Goal: Task Accomplishment & Management: Manage account settings

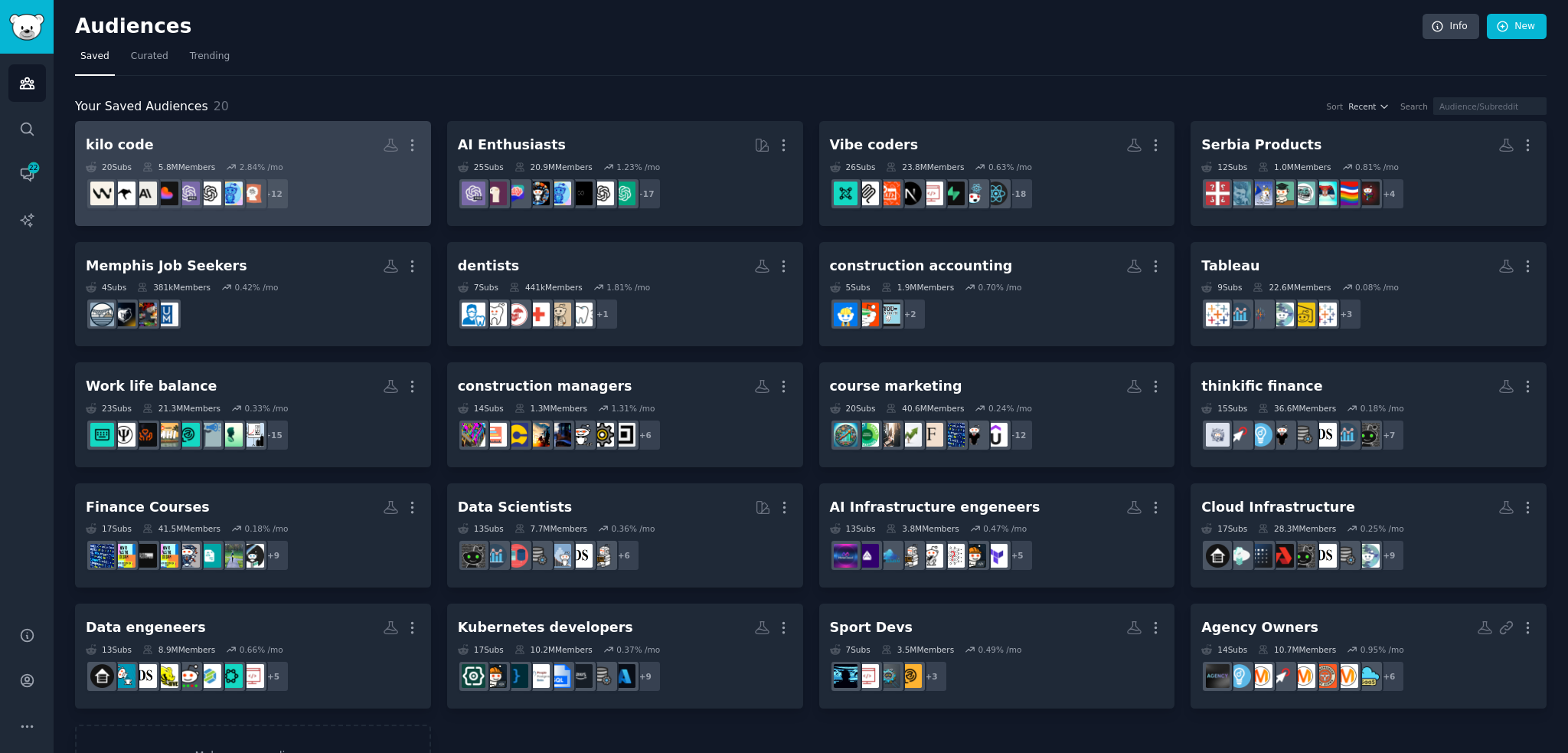
click at [349, 155] on h2 "kilo code Custom Audience More" at bounding box center [253, 145] width 335 height 27
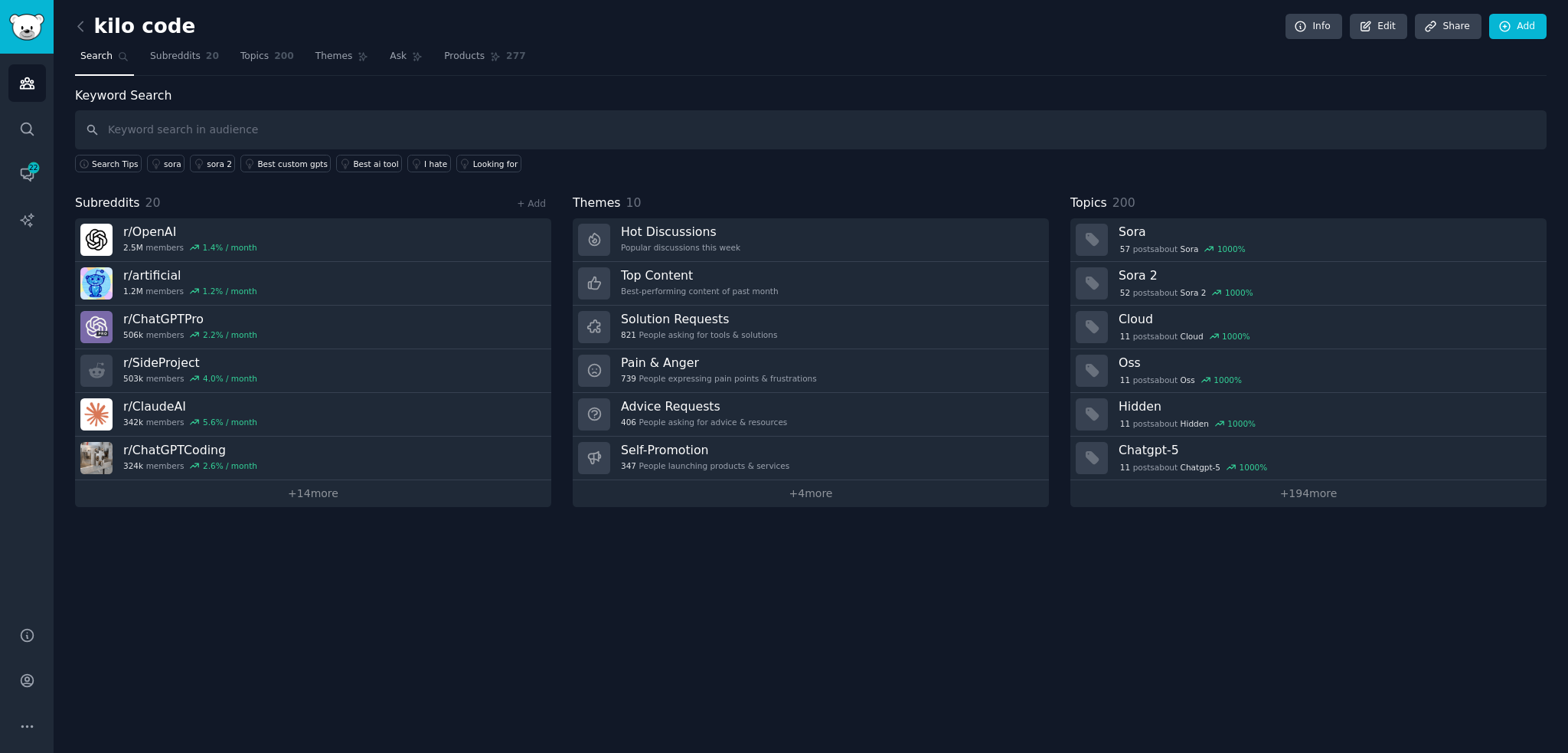
click at [300, 117] on input "text" at bounding box center [810, 130] width 1471 height 39
type input "V"
click at [308, 500] on link "+ 14 more" at bounding box center [313, 493] width 476 height 27
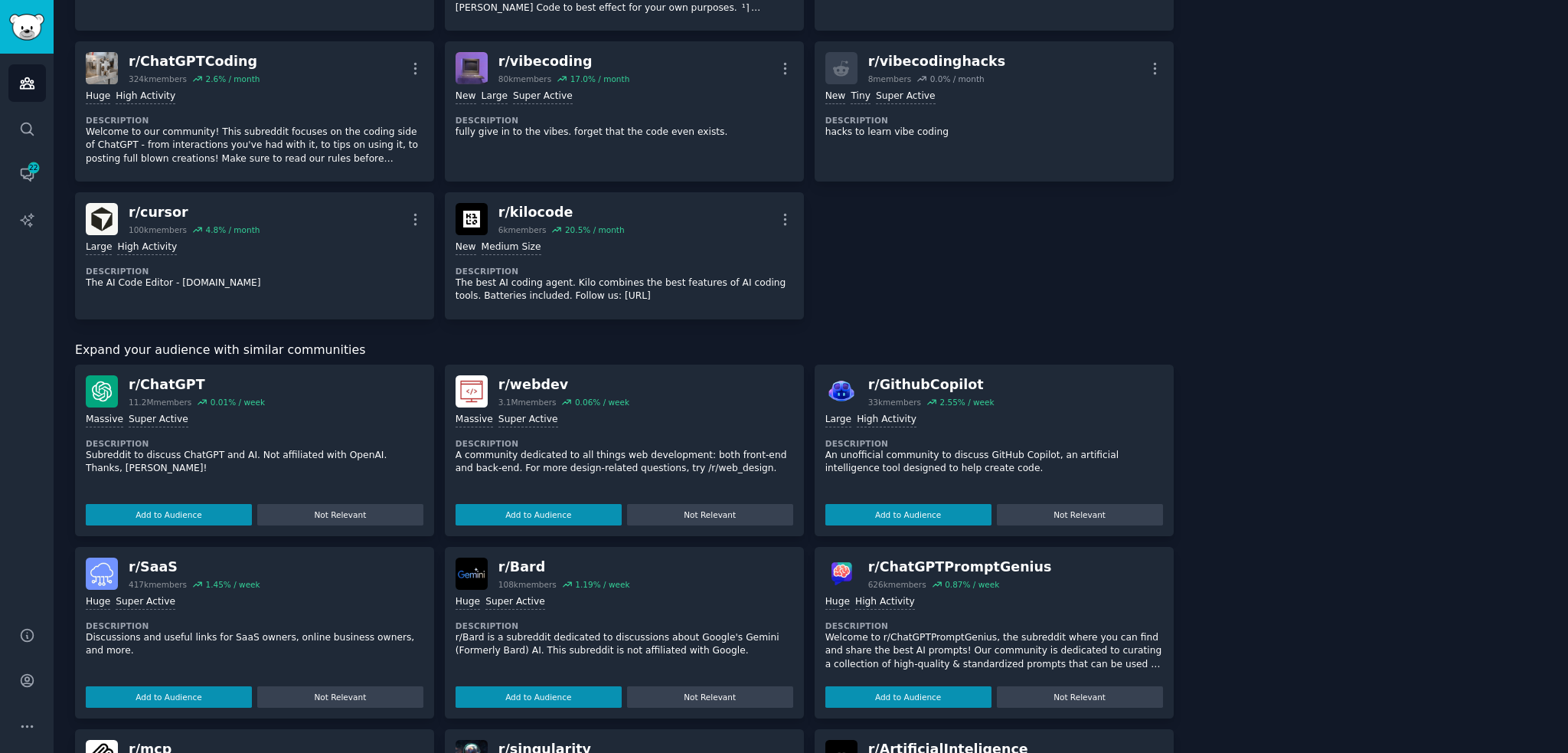
scroll to position [823, 0]
click at [966, 507] on button "Add to Audience" at bounding box center [908, 516] width 166 height 22
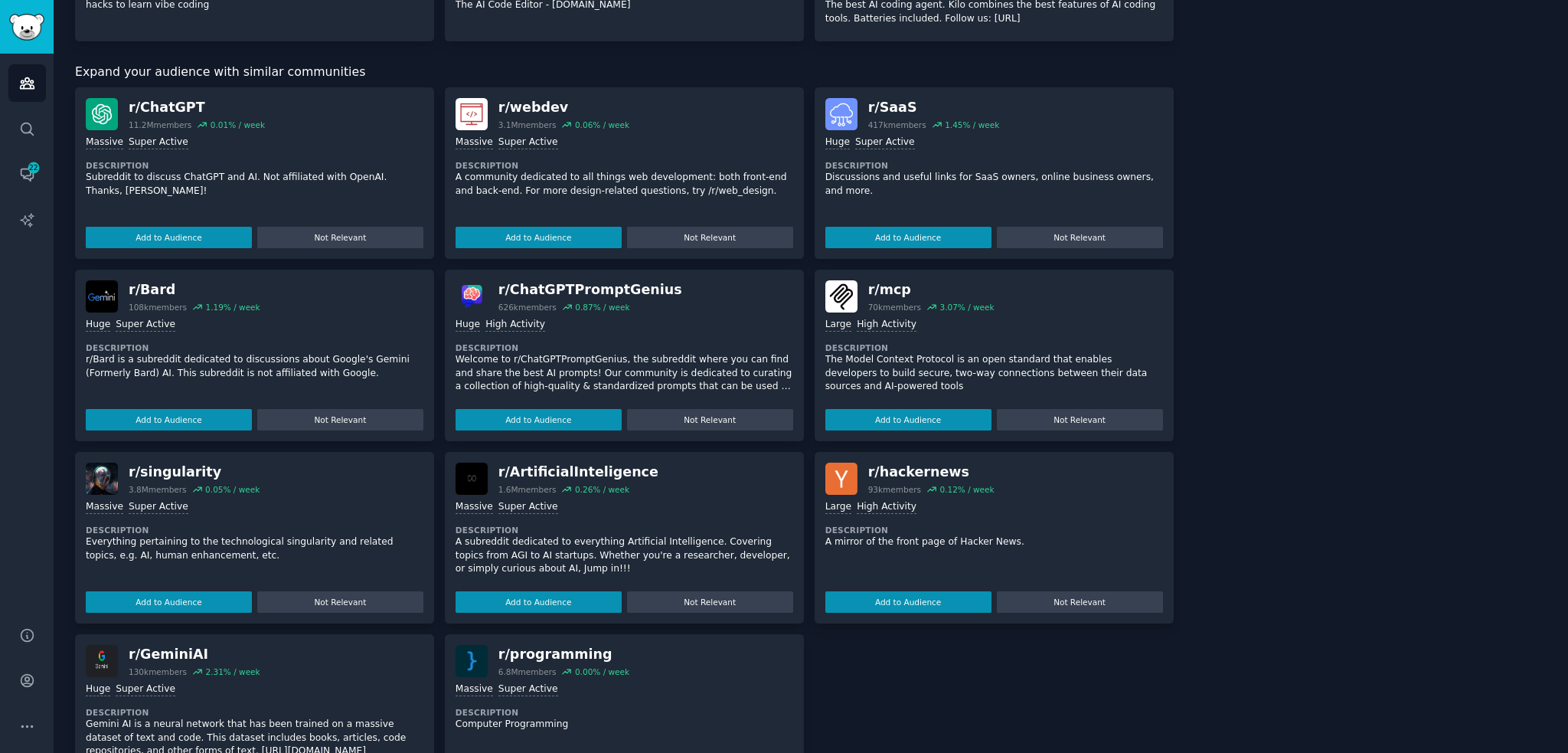
scroll to position [1088, 0]
click at [519, 597] on button "Add to Audience" at bounding box center [538, 601] width 166 height 22
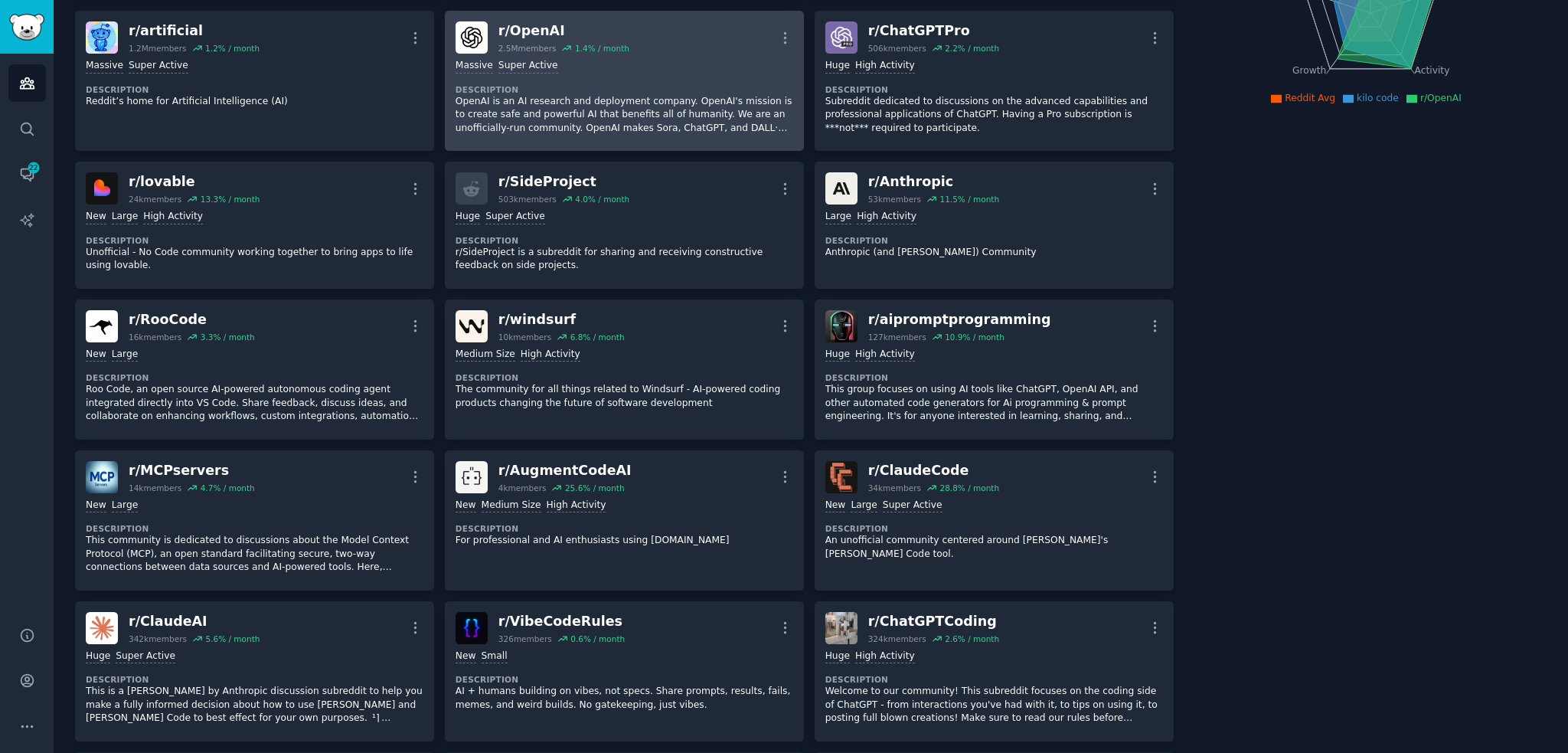
scroll to position [0, 0]
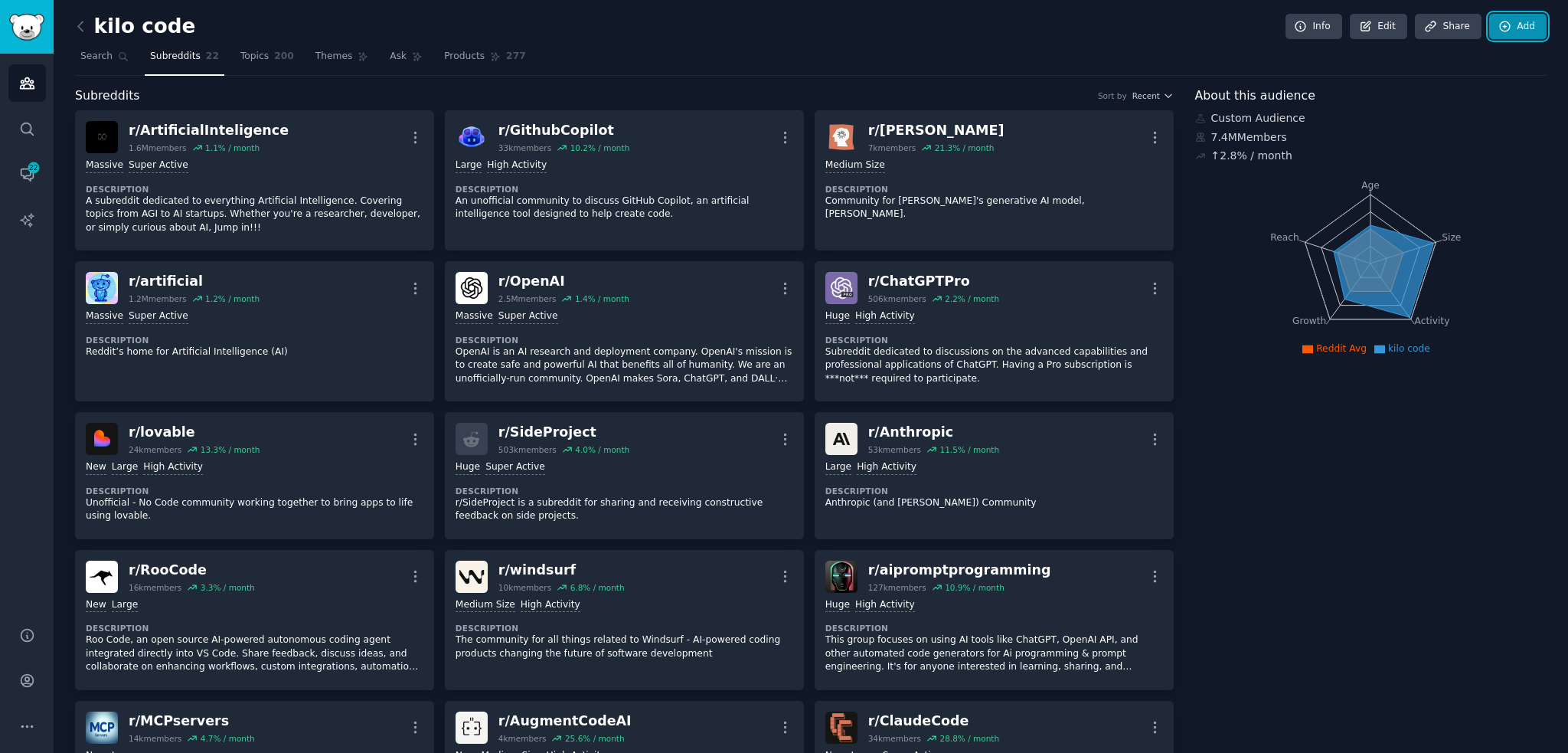
click at [1520, 22] on link "Add" at bounding box center [1517, 27] width 58 height 26
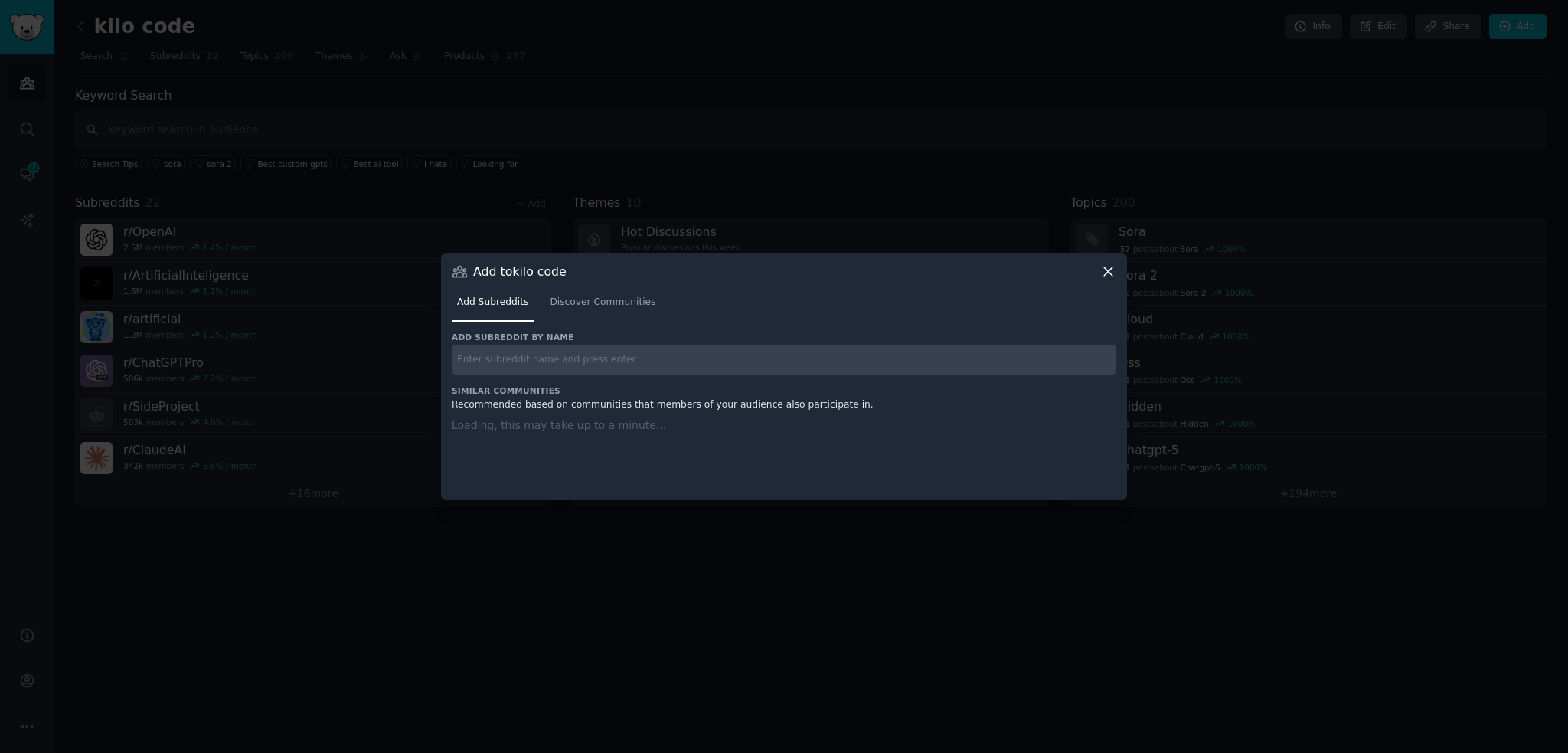
click at [595, 358] on input "text" at bounding box center [784, 359] width 664 height 30
click at [598, 308] on span "Discover Communities" at bounding box center [602, 302] width 105 height 14
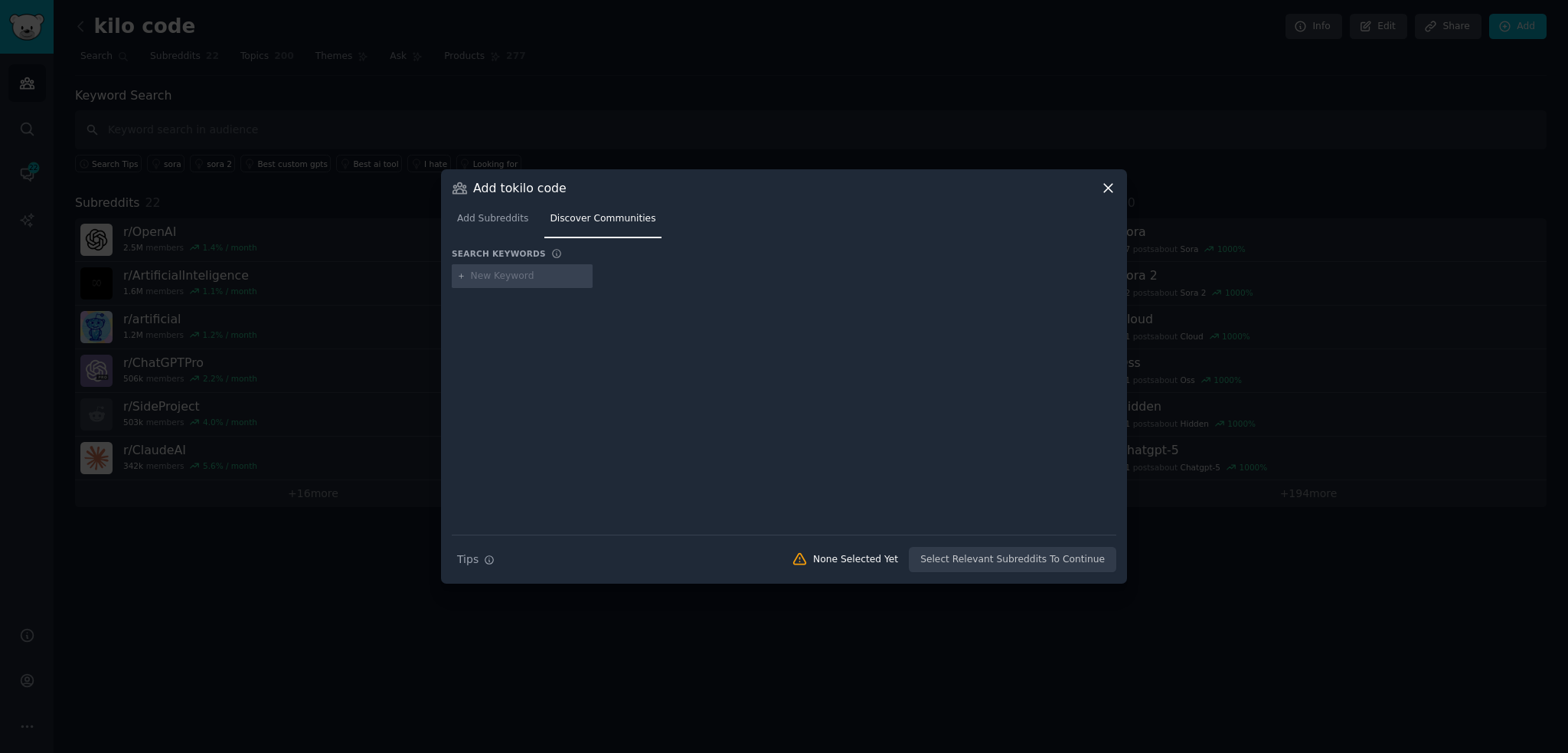
click at [539, 278] on input "text" at bounding box center [529, 276] width 116 height 14
click at [508, 237] on link "Add Subreddits" at bounding box center [492, 222] width 82 height 31
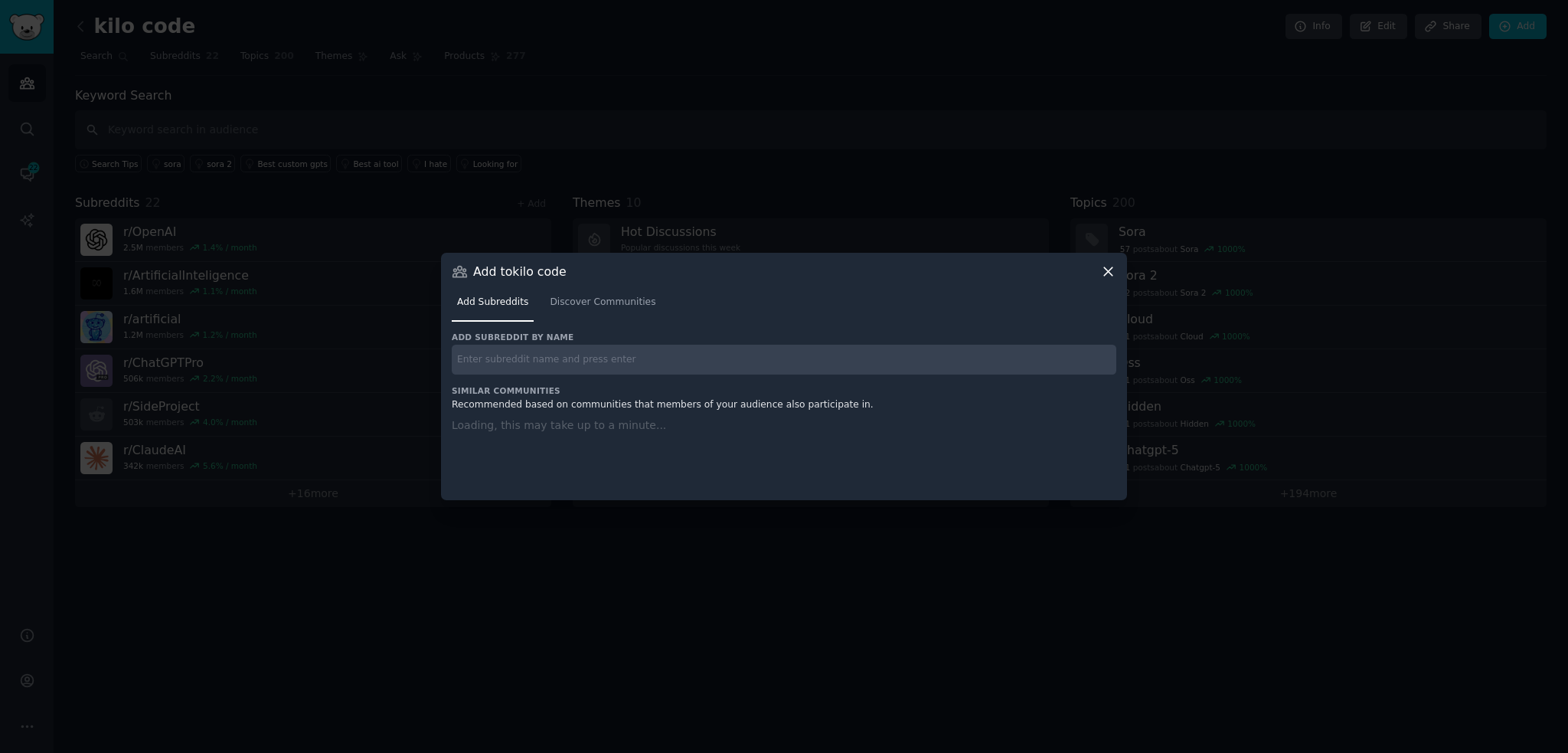
click at [570, 364] on input "text" at bounding box center [784, 359] width 664 height 30
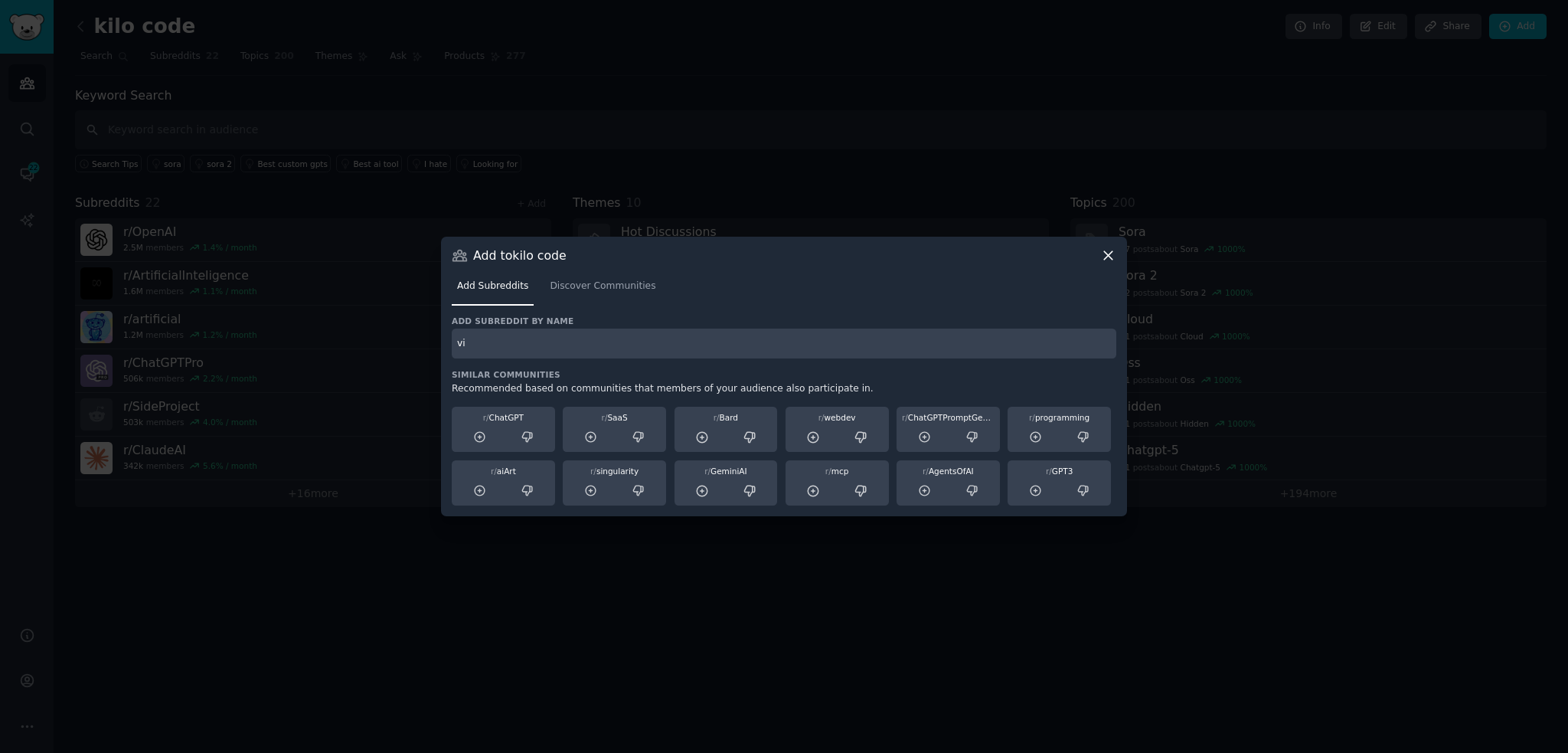
type input "v"
click at [582, 353] on input "text" at bounding box center [784, 344] width 664 height 30
paste input "r/NextGenAITool"
type input "r/NextGenAITool"
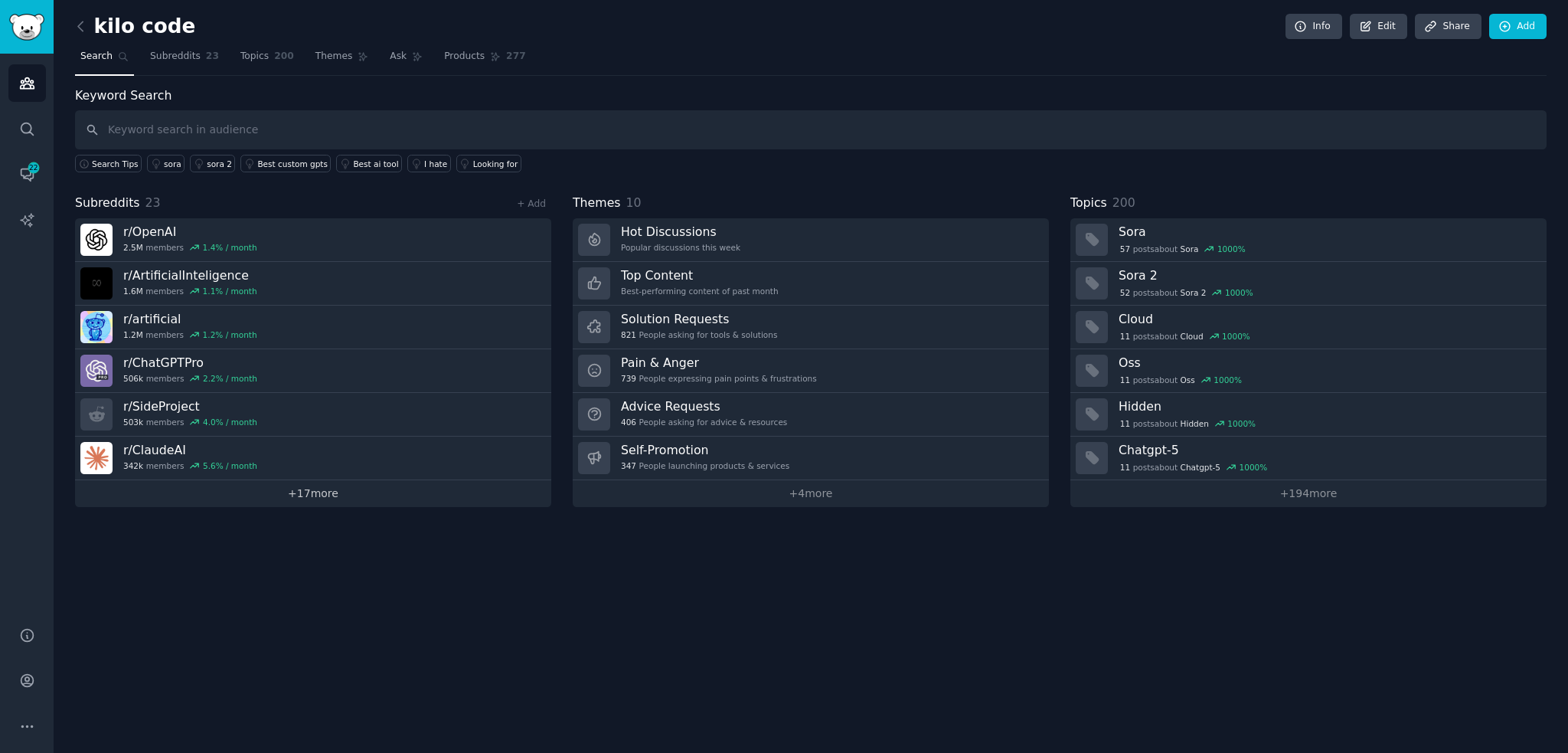
click at [362, 496] on link "+ 17 more" at bounding box center [313, 493] width 476 height 27
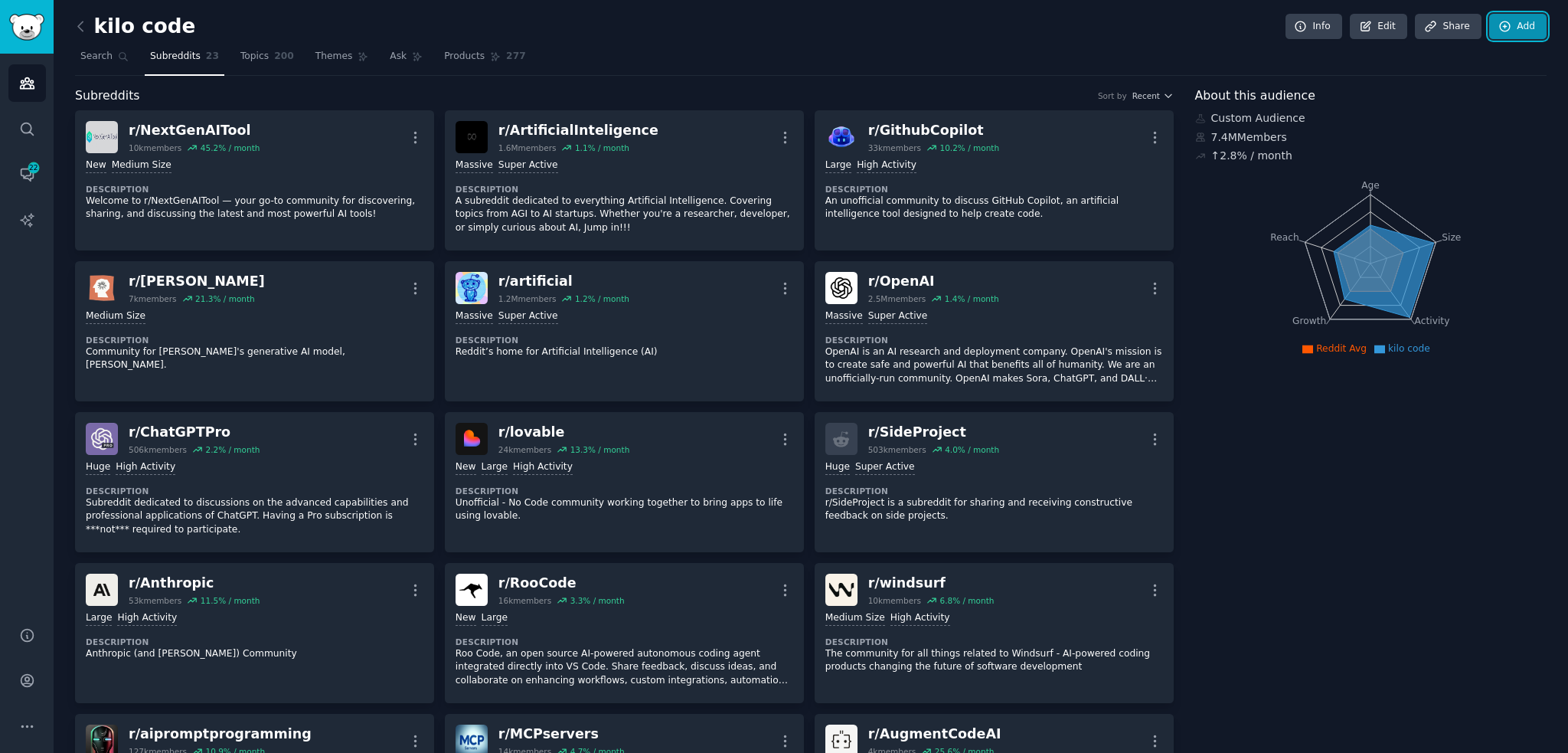
click at [1506, 16] on link "Add" at bounding box center [1517, 27] width 58 height 26
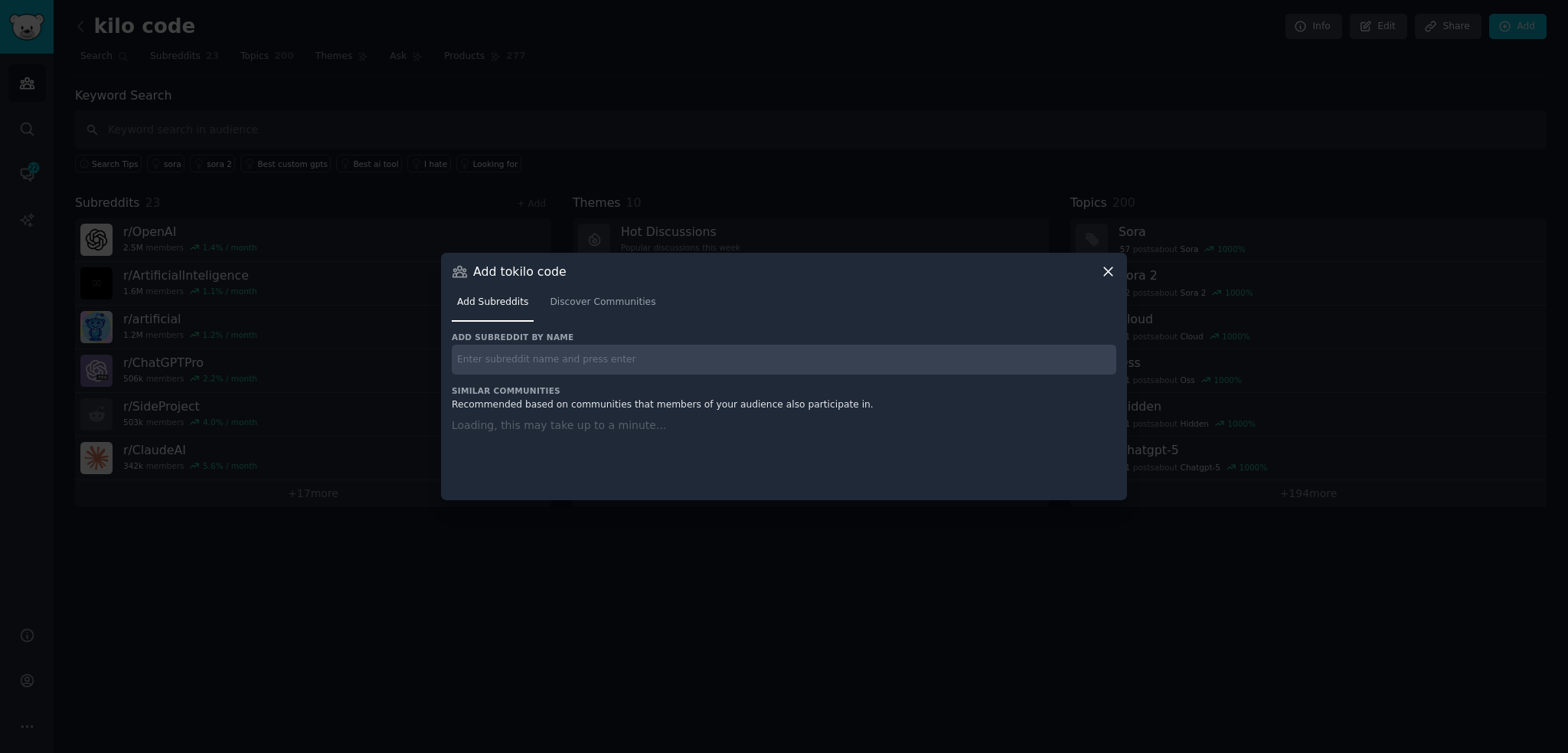
click at [568, 350] on input "text" at bounding box center [784, 359] width 664 height 30
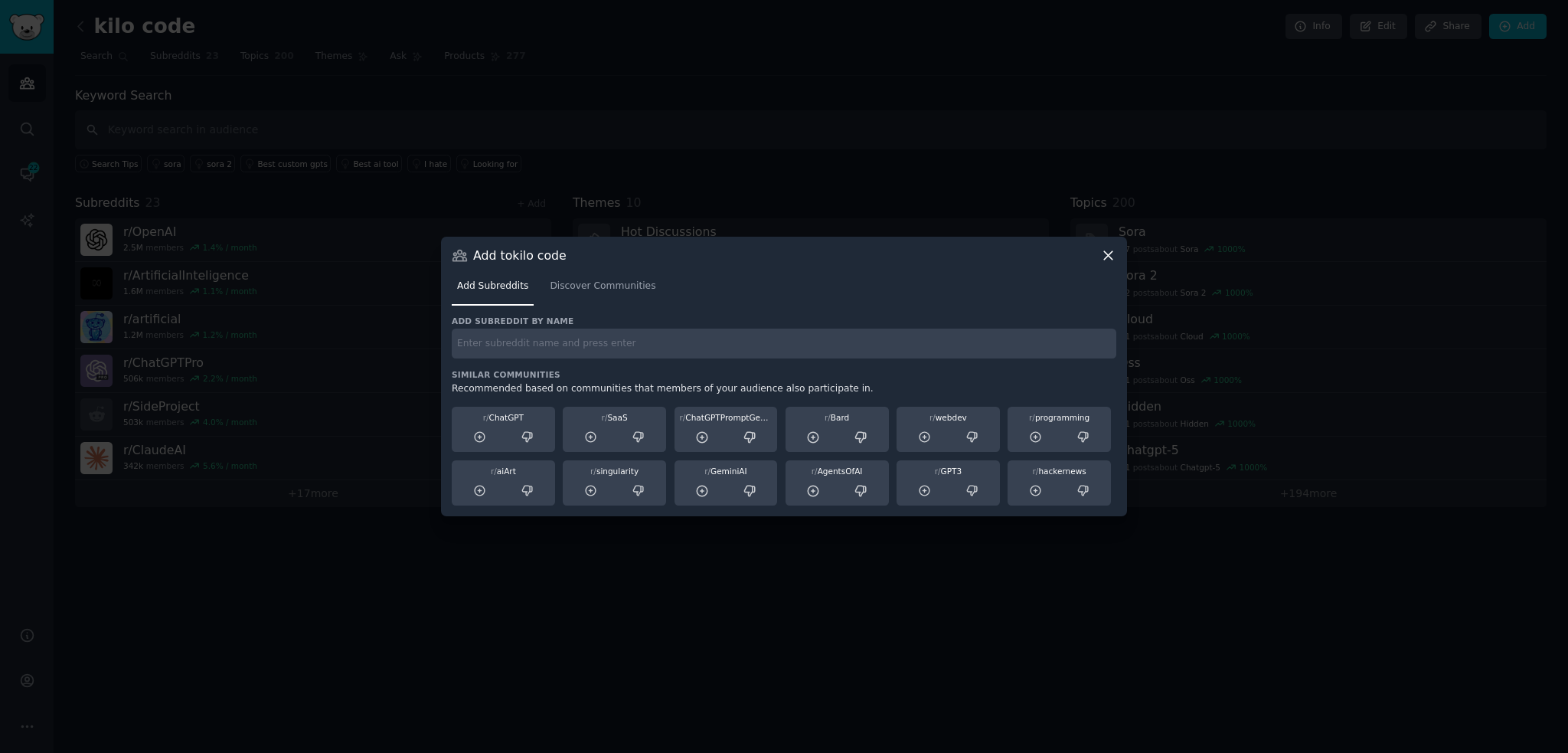
click at [568, 350] on input "text" at bounding box center [784, 344] width 664 height 30
click at [520, 345] on input "text" at bounding box center [784, 344] width 664 height 30
paste input "r/AIAssisted doge"
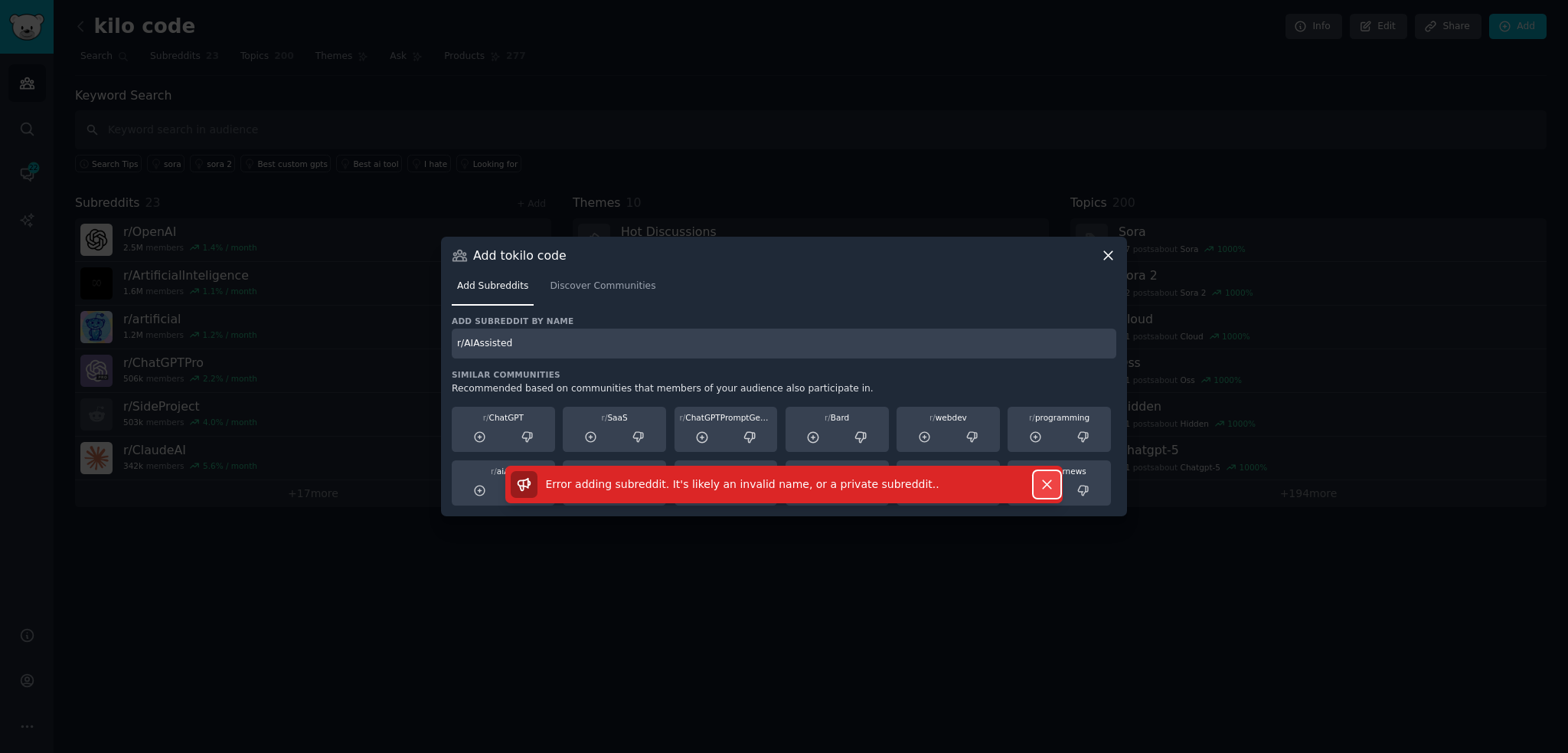
click at [1044, 474] on button "Dismiss" at bounding box center [1046, 484] width 27 height 27
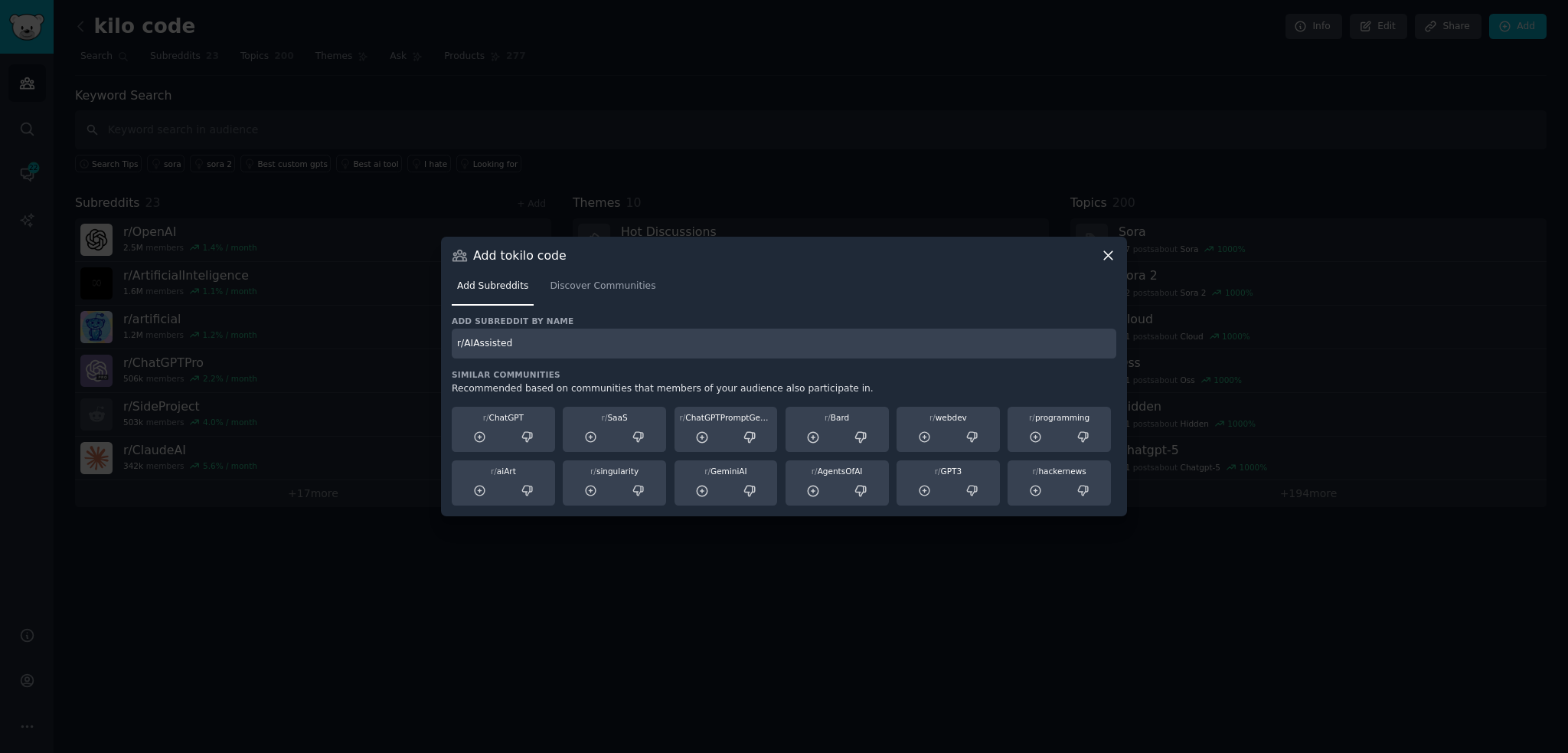
click at [560, 349] on input "r/AIAssisted" at bounding box center [784, 344] width 664 height 30
paste input "text"
type input "r/AIAssisted"
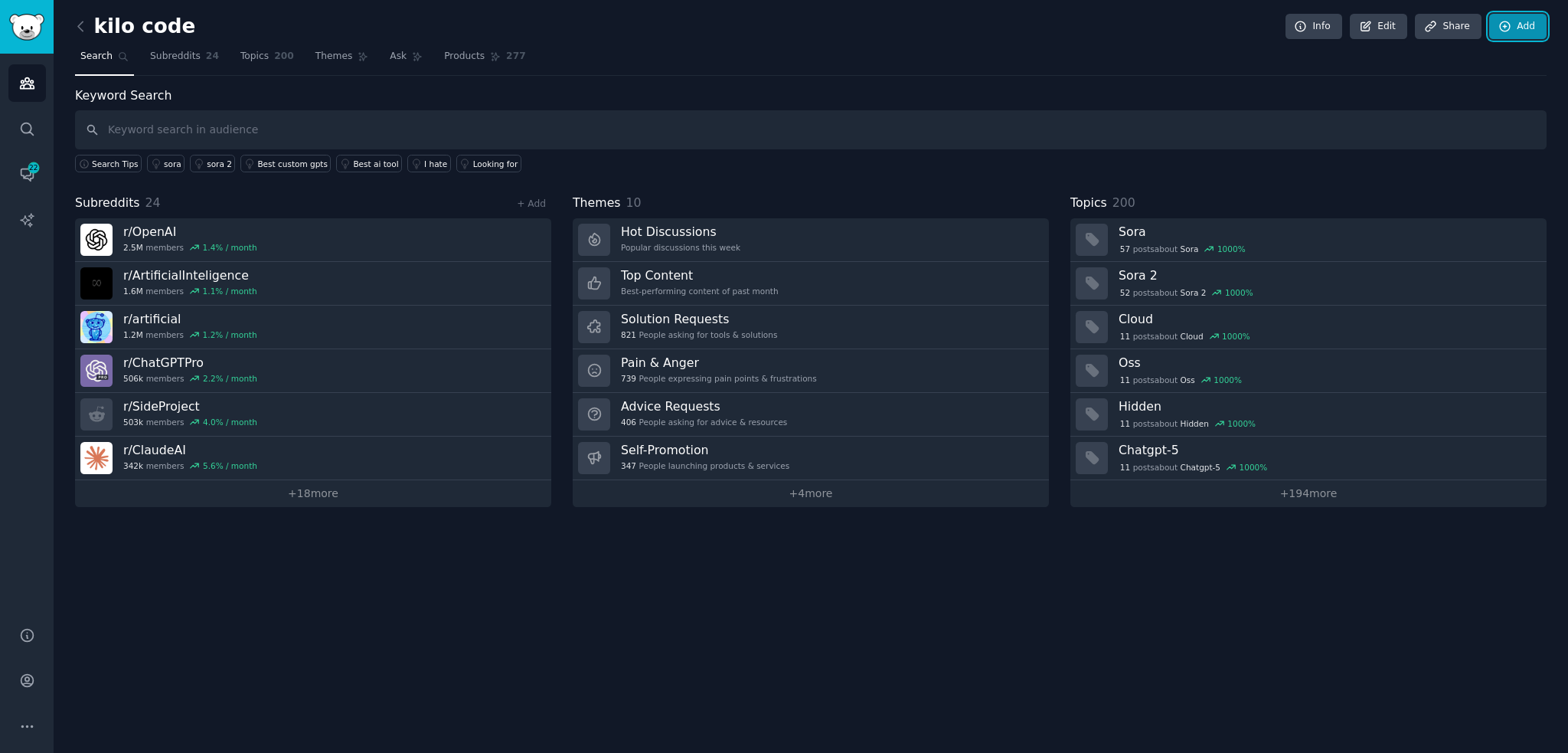
click at [1534, 32] on link "Add" at bounding box center [1517, 27] width 58 height 26
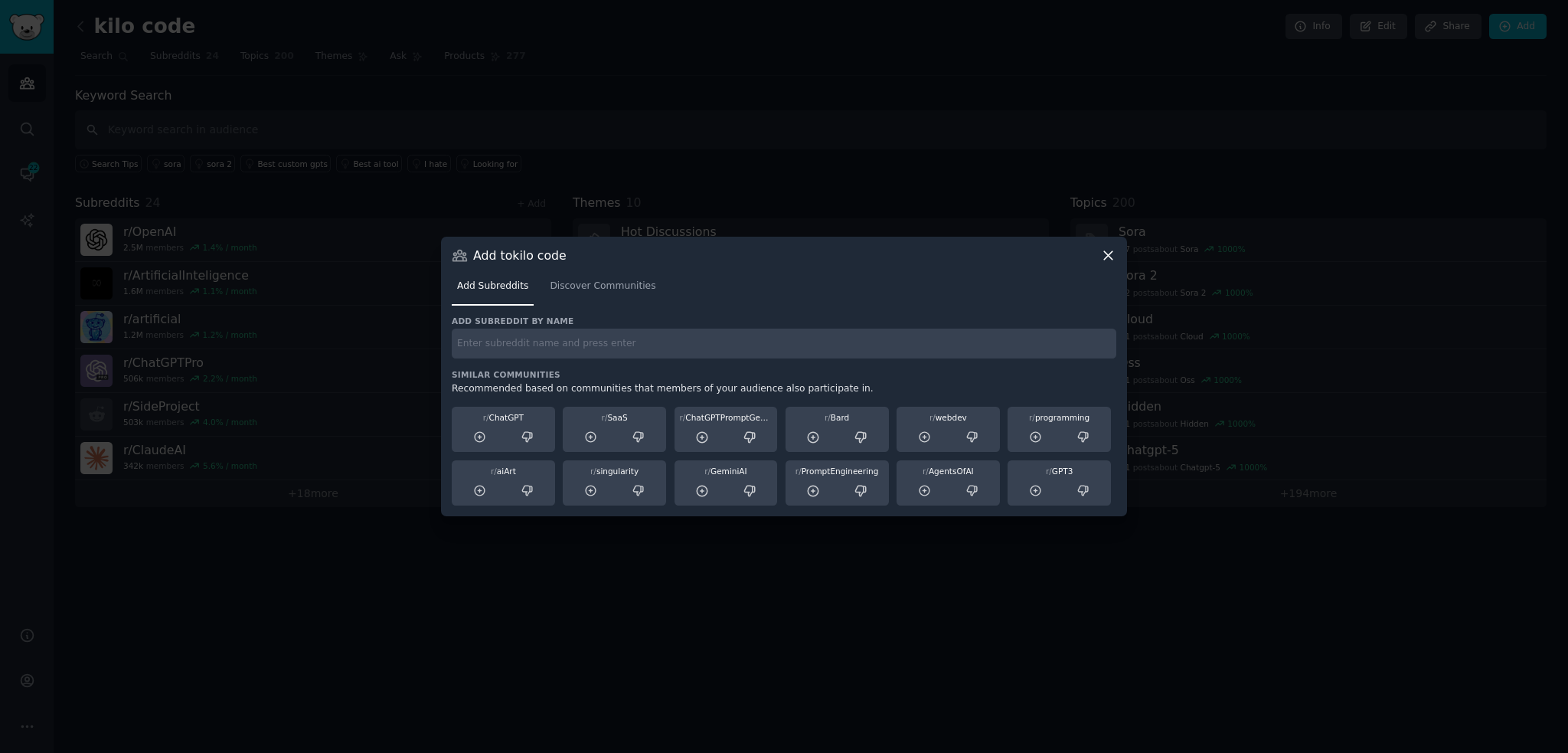
click at [554, 339] on input "text" at bounding box center [784, 344] width 664 height 30
paste input "r/VibeCodeDevs"
type input "r/VibeCodeDevs"
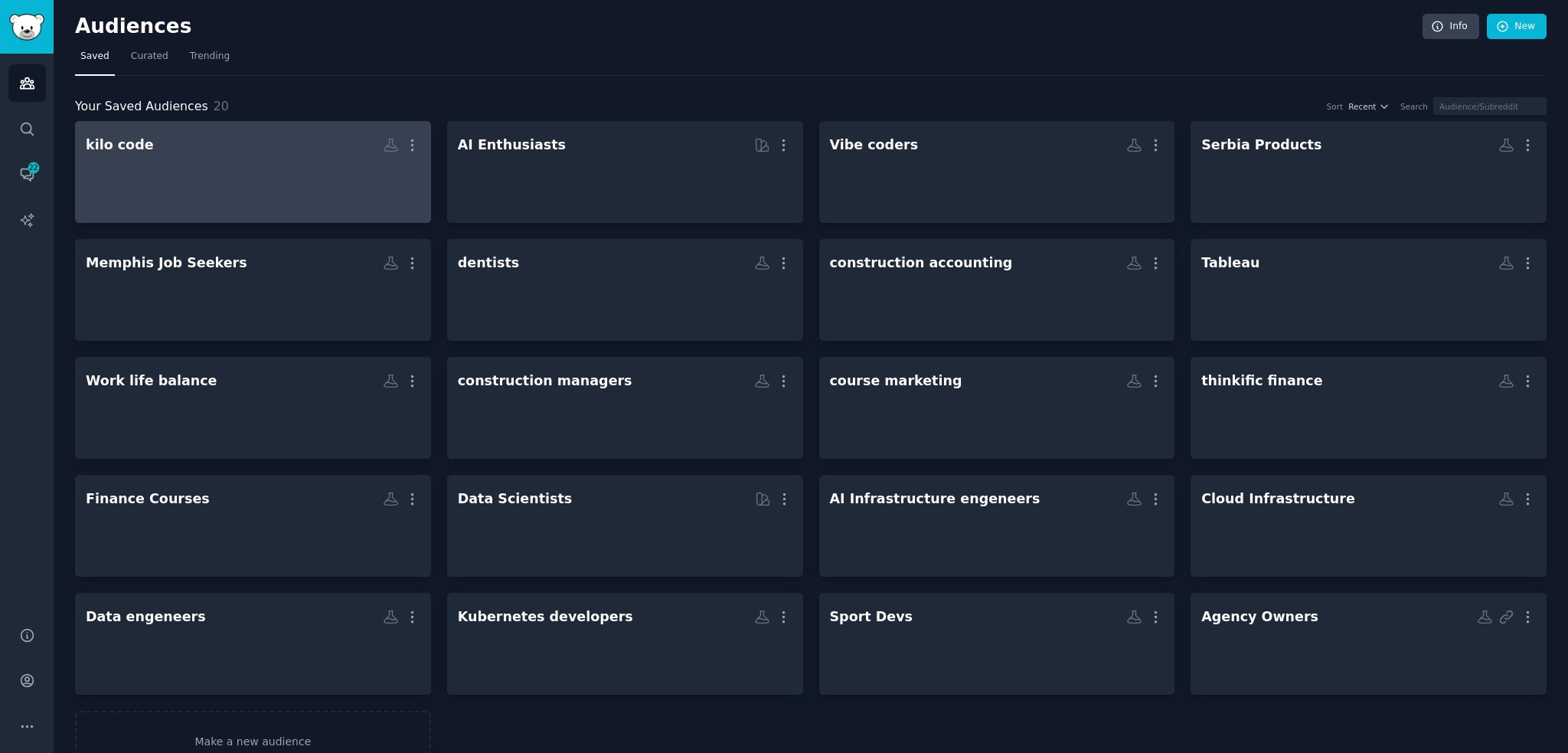
click at [236, 156] on h2 "kilo code More" at bounding box center [253, 145] width 335 height 27
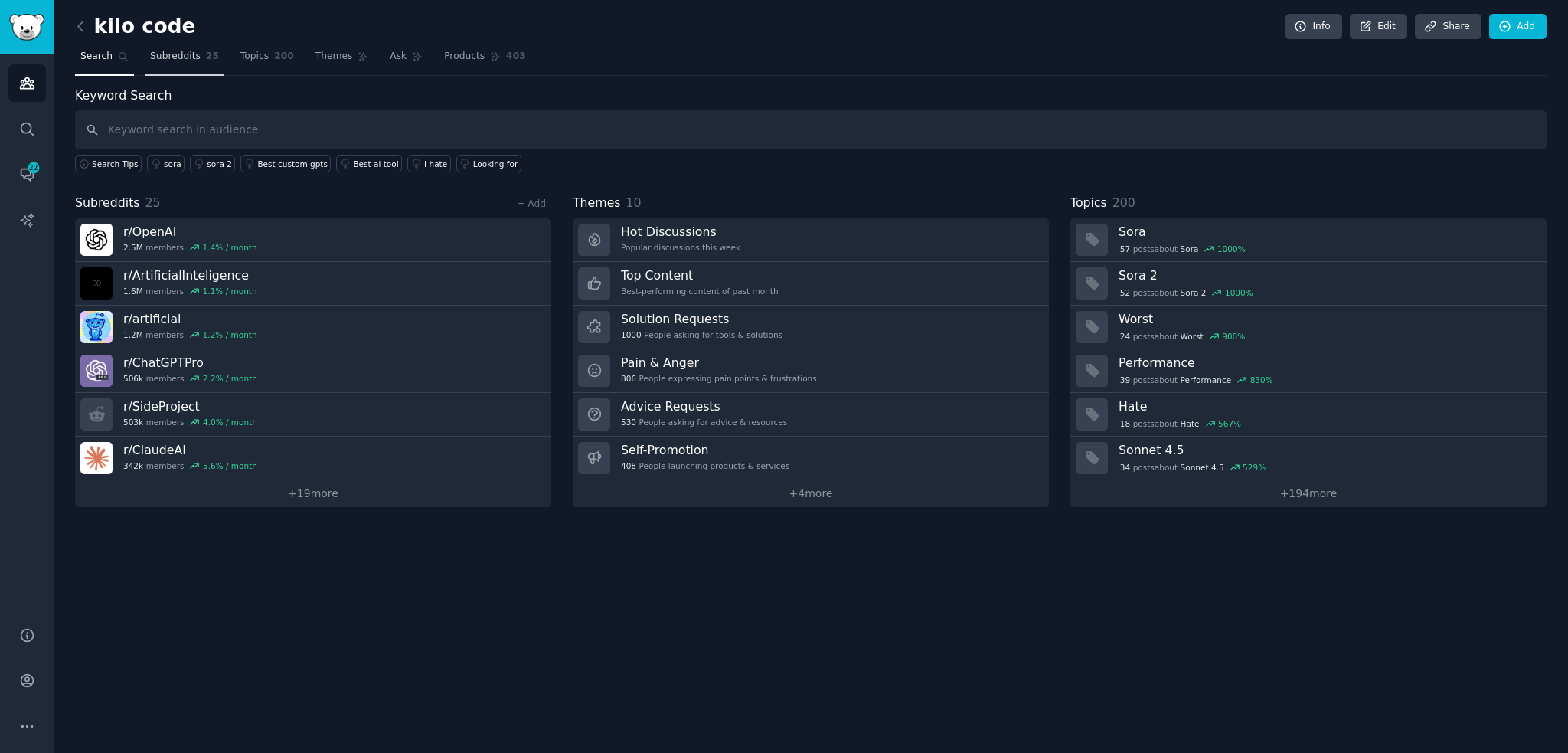
click at [179, 52] on span "Subreddits" at bounding box center [175, 57] width 51 height 14
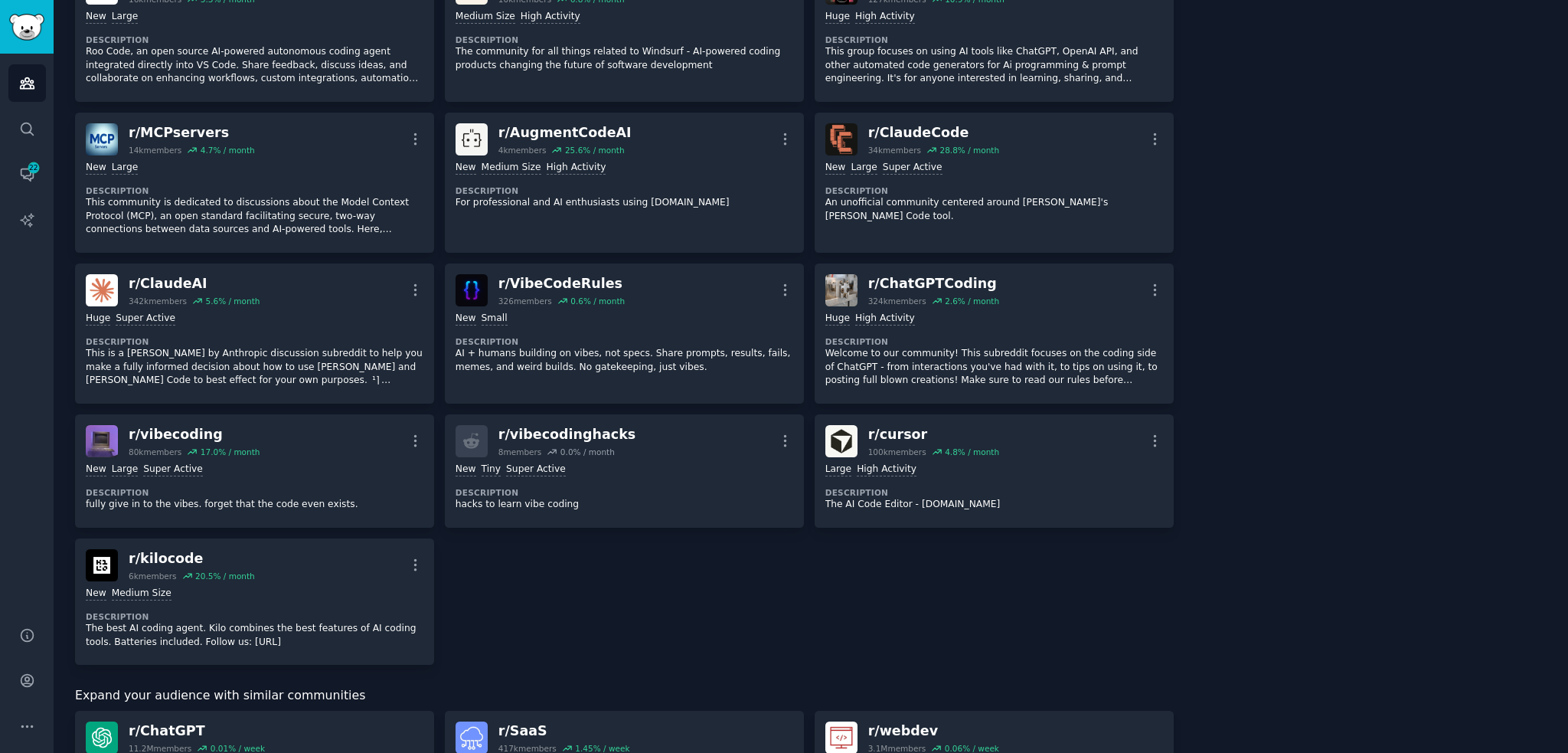
drag, startPoint x: 1246, startPoint y: 401, endPoint x: 1241, endPoint y: 518, distance: 117.1
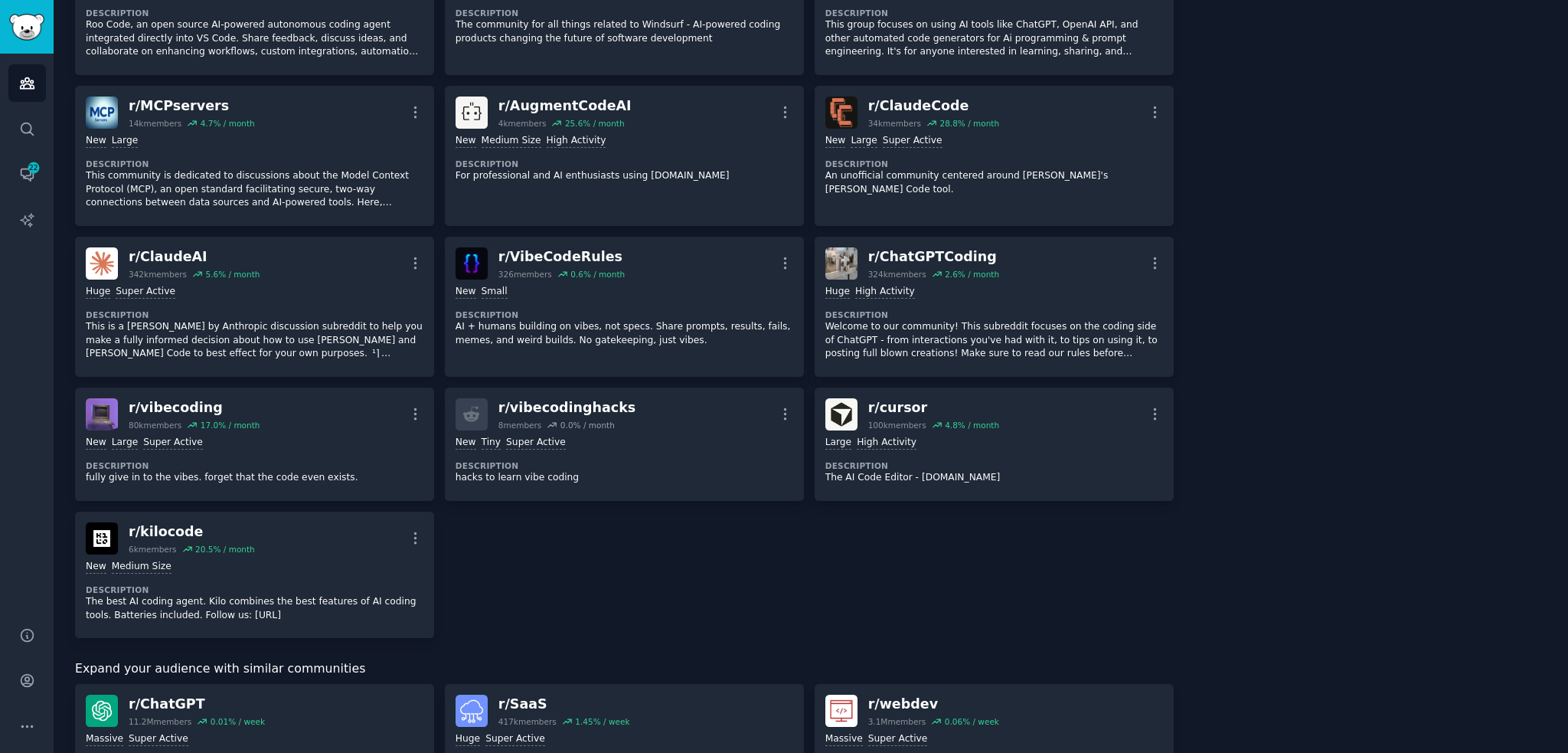
scroll to position [760, 0]
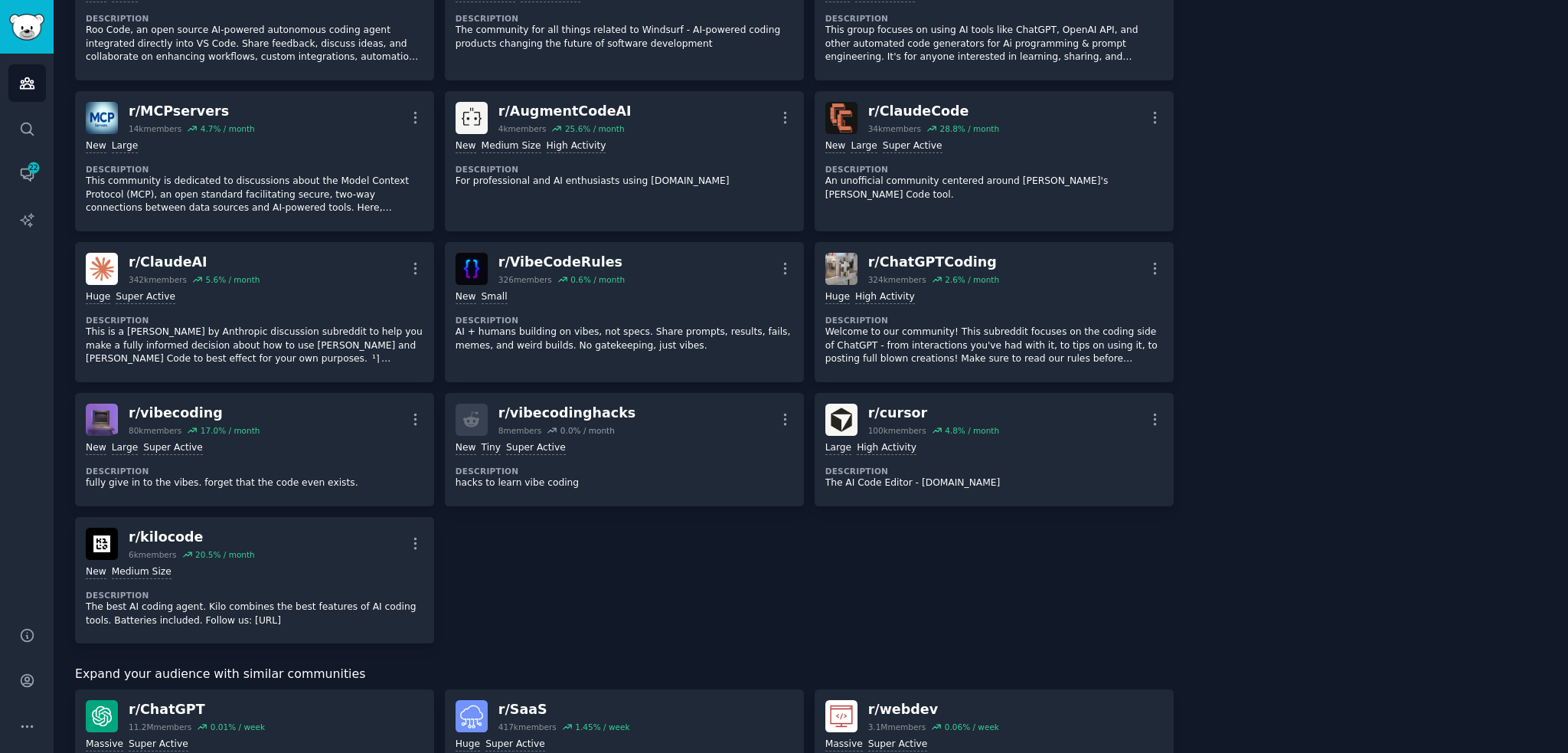
drag, startPoint x: 1240, startPoint y: 509, endPoint x: 1234, endPoint y: 485, distance: 24.7
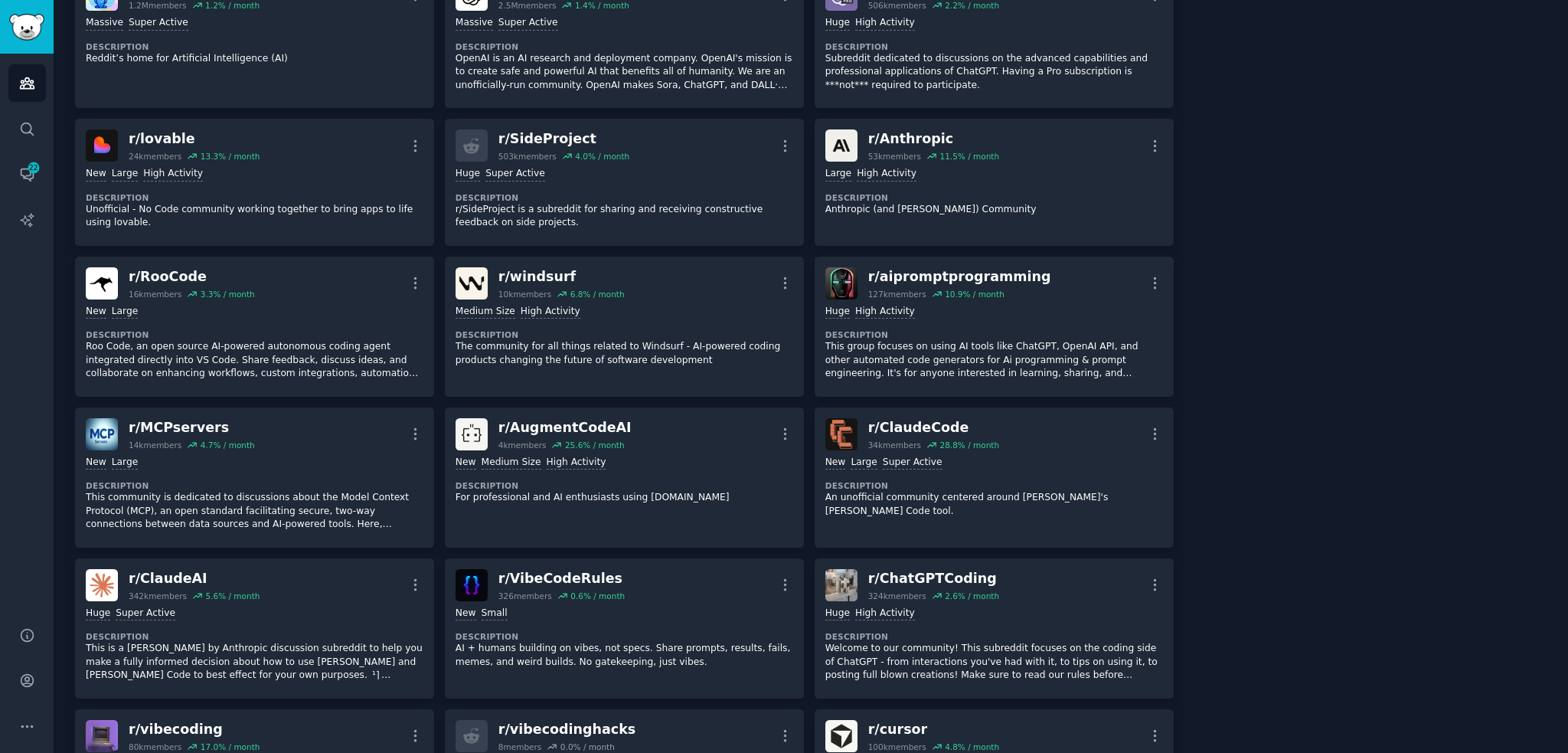
scroll to position [0, 0]
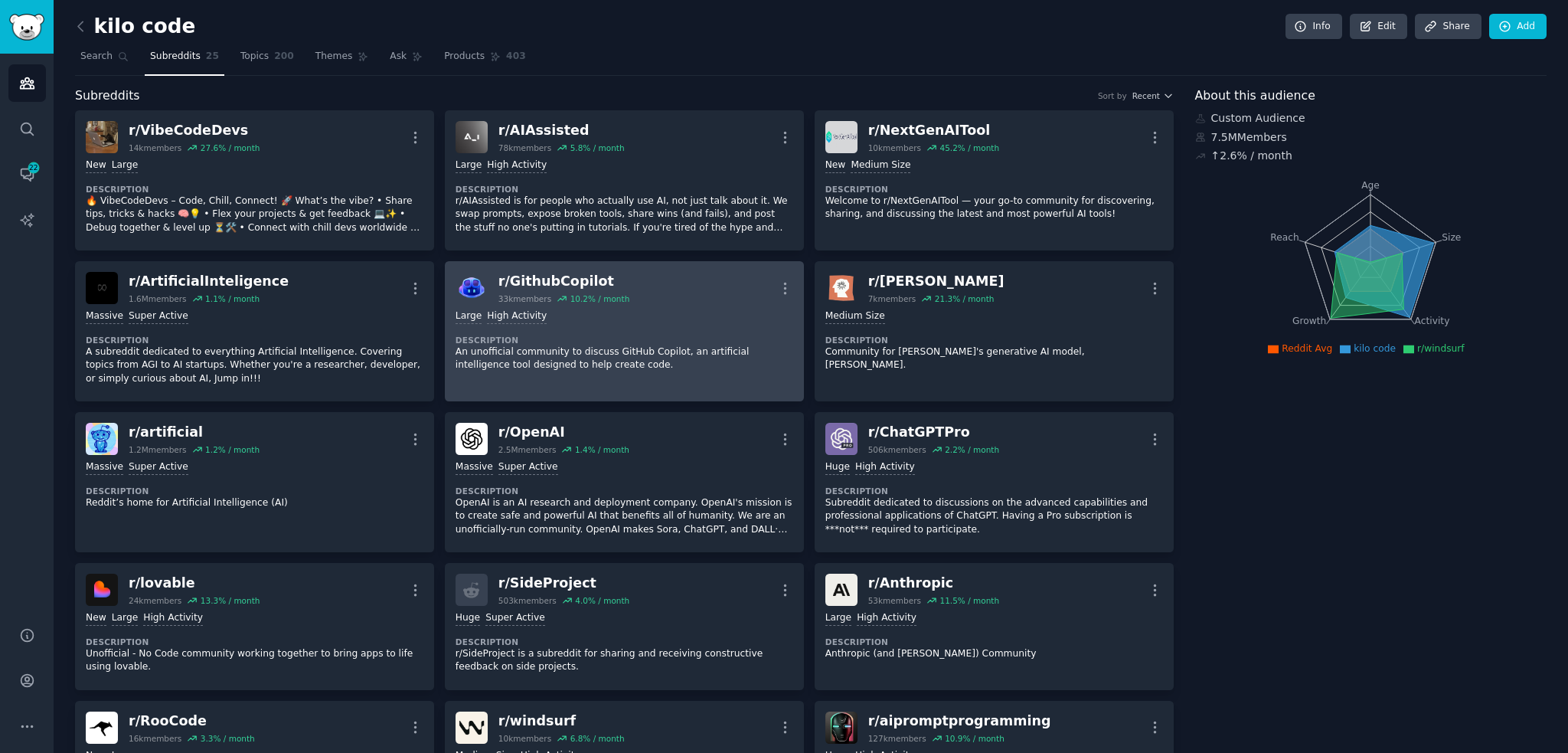
drag, startPoint x: 564, startPoint y: 600, endPoint x: 552, endPoint y: 389, distance: 211.3
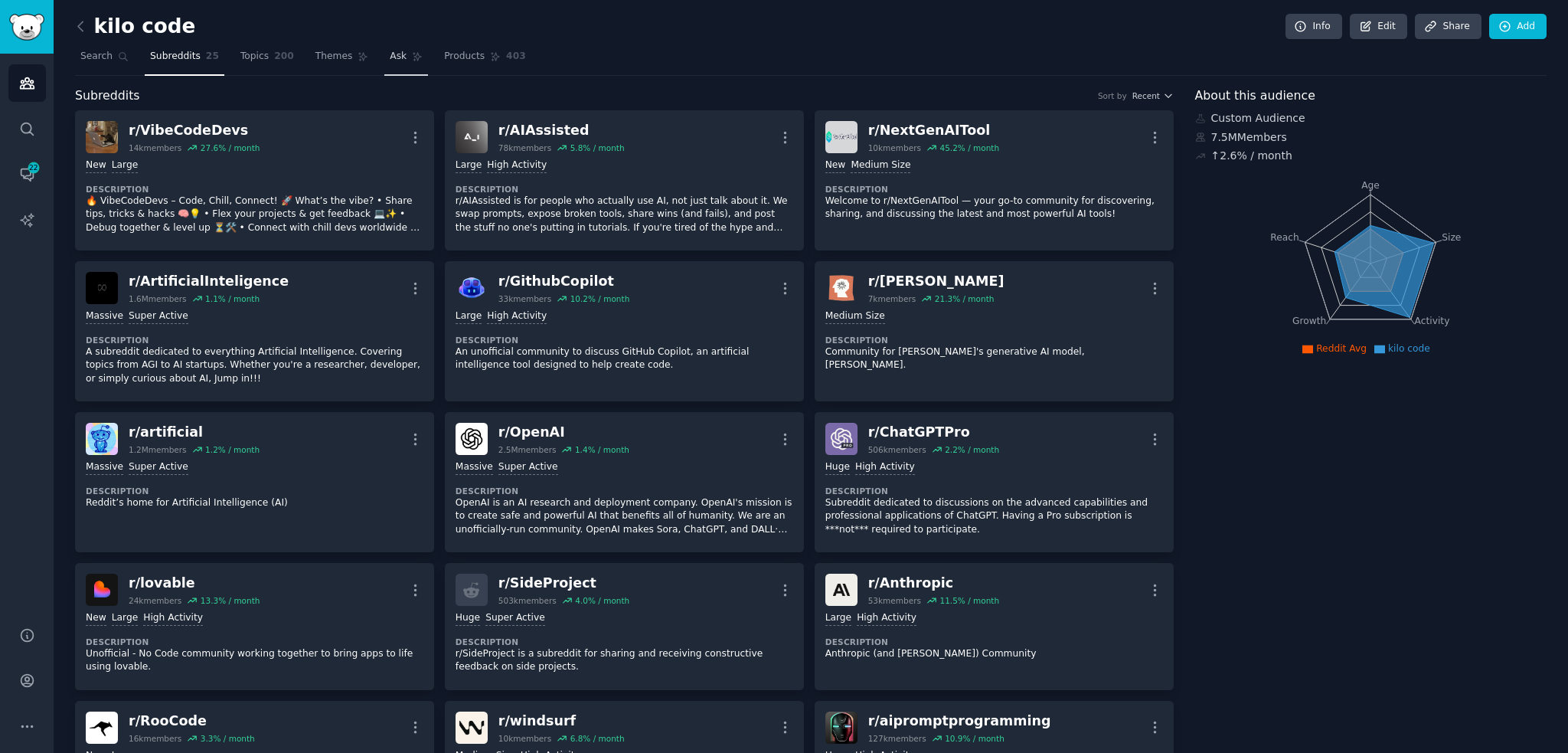
click at [391, 62] on link "Ask" at bounding box center [406, 60] width 44 height 31
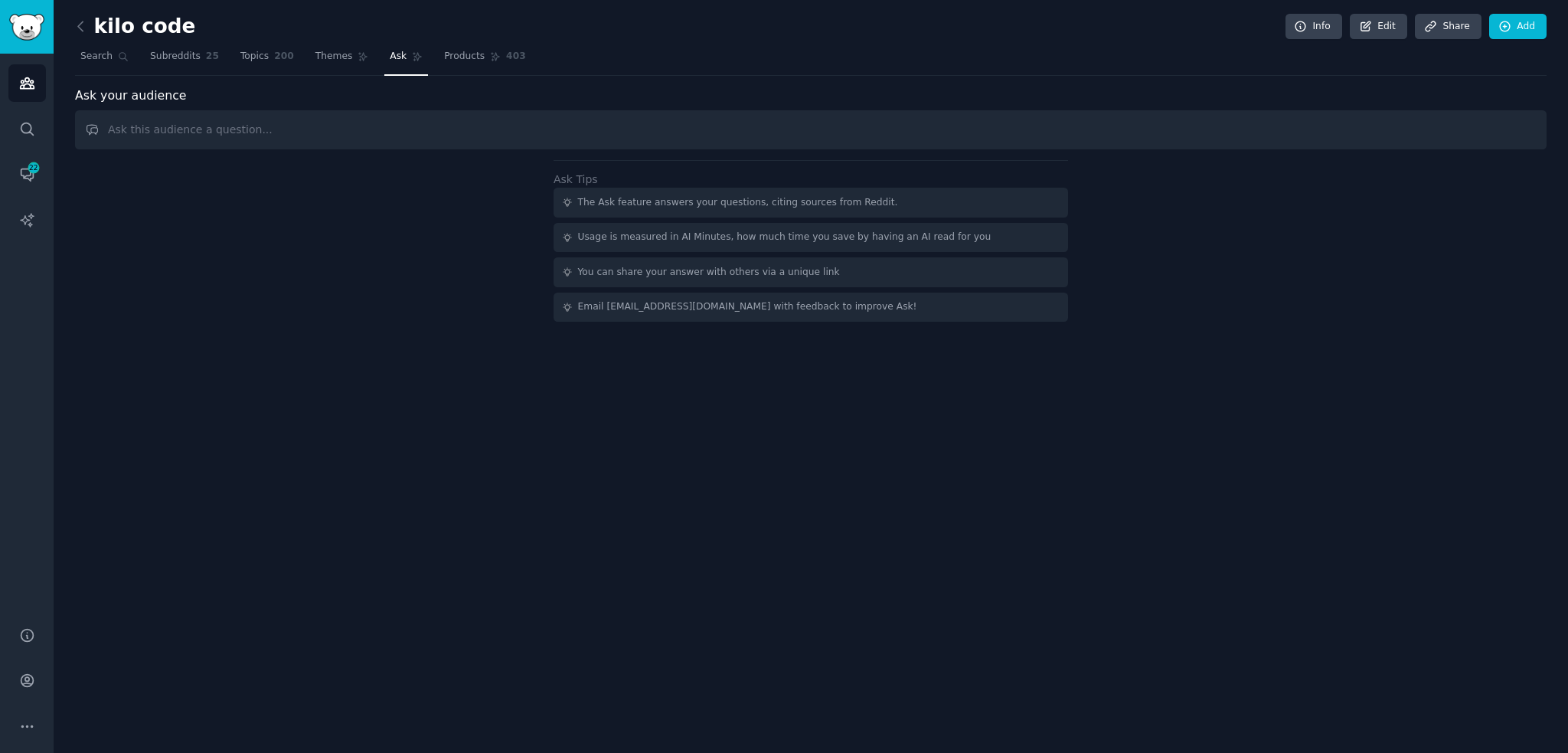
click at [374, 117] on input "text" at bounding box center [810, 130] width 1471 height 39
click at [444, 52] on span "Products" at bounding box center [463, 57] width 41 height 14
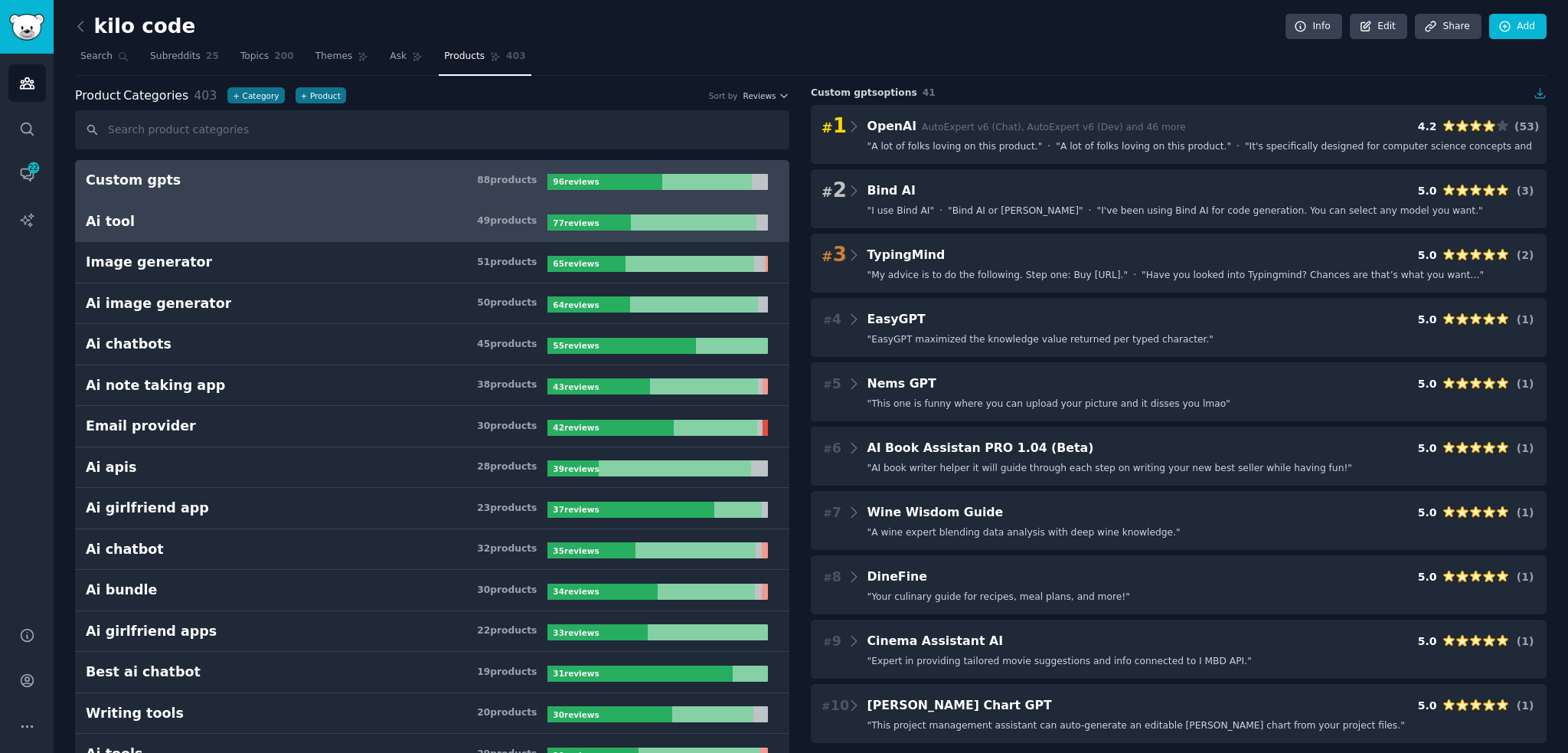
click at [376, 213] on h3 "Ai tool 49 product s" at bounding box center [316, 222] width 462 height 19
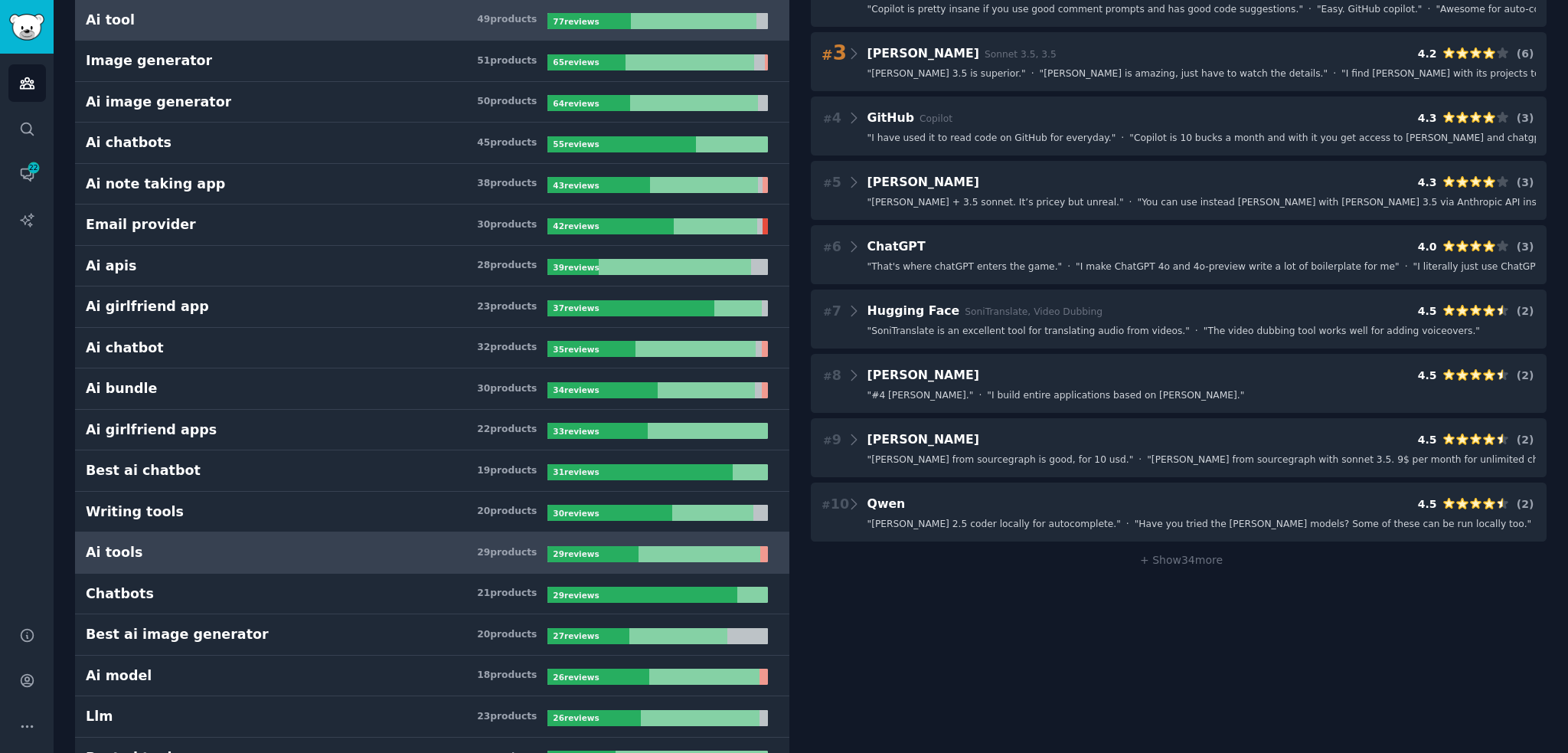
scroll to position [230, 0]
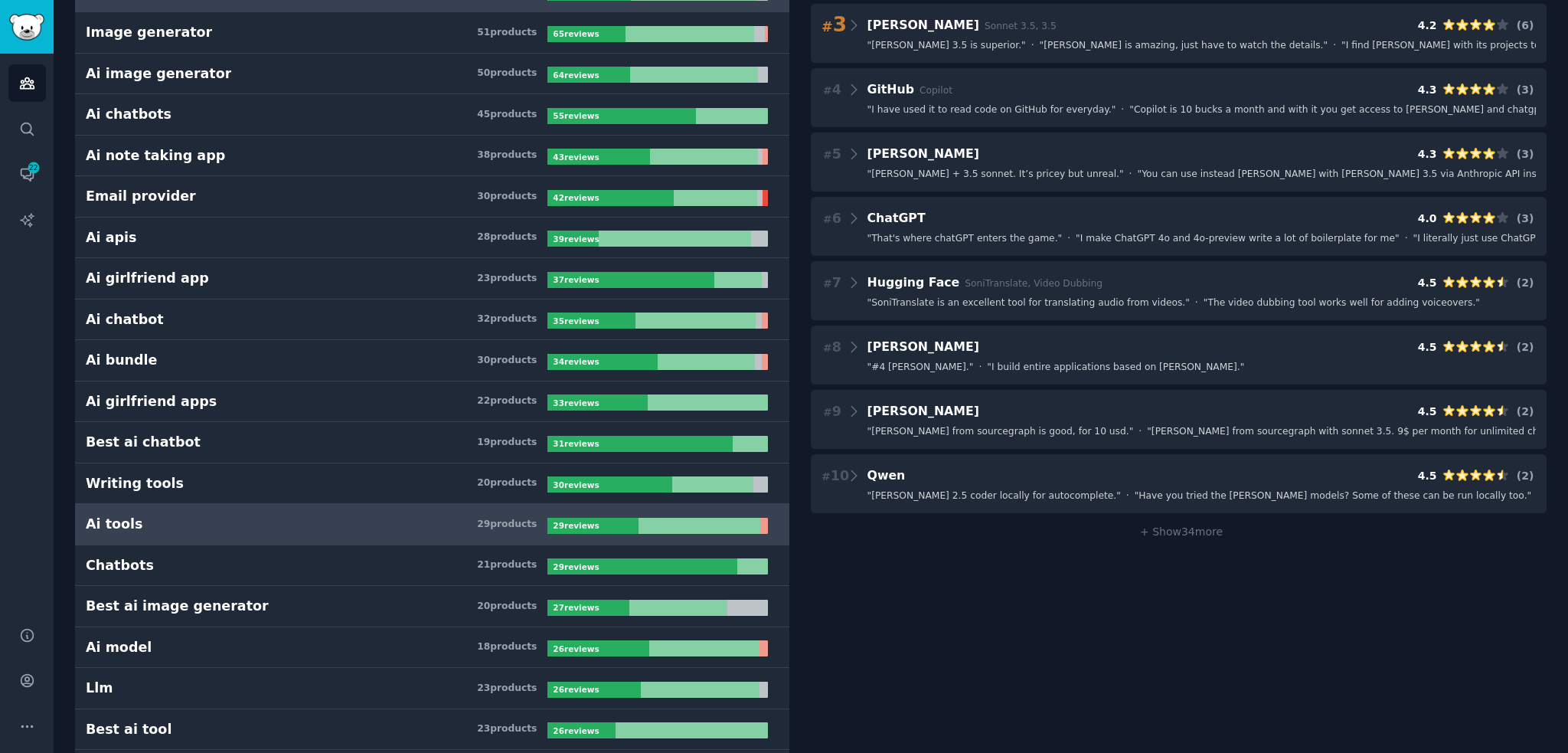
click at [281, 527] on h3 "Ai tools 29 product s" at bounding box center [316, 524] width 462 height 19
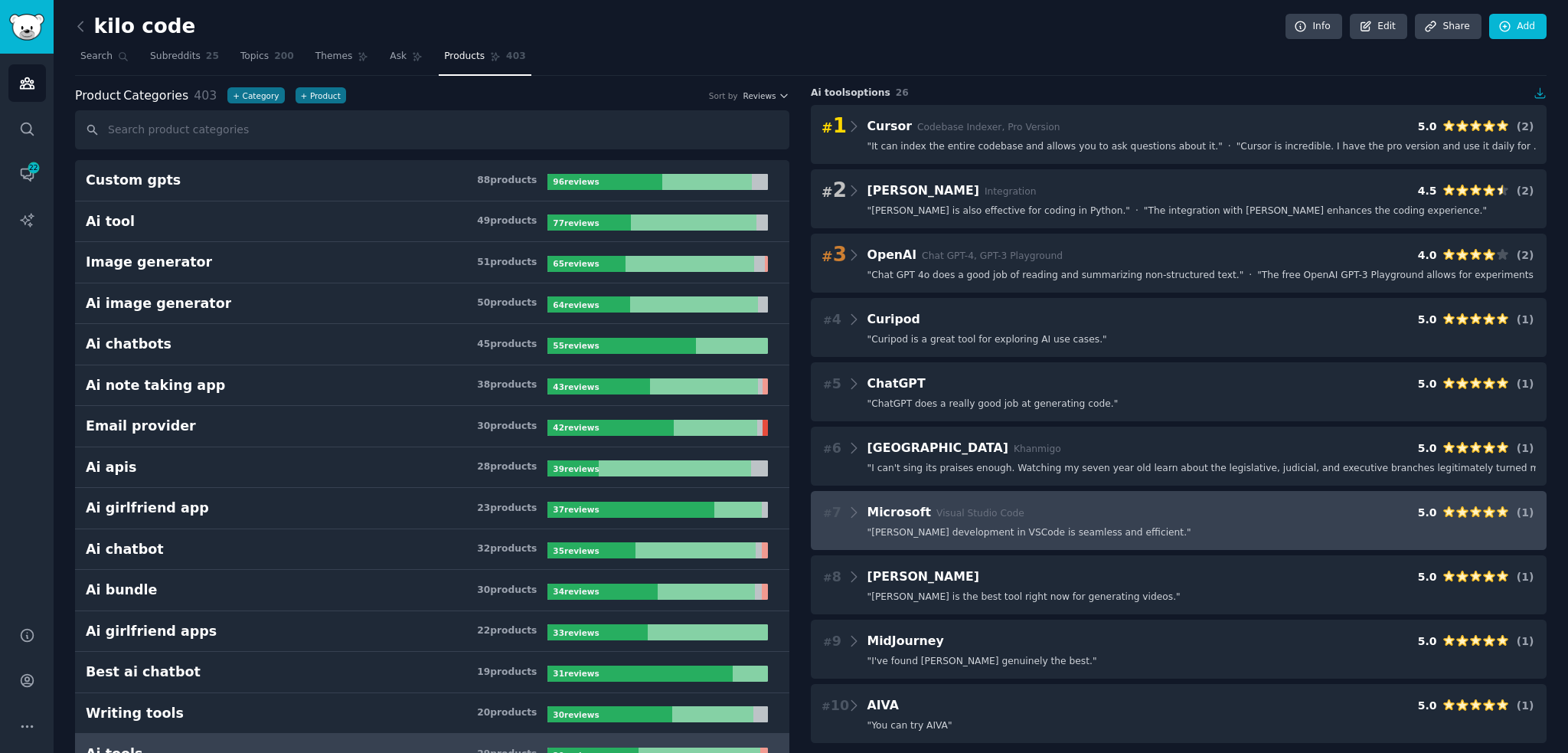
drag, startPoint x: 998, startPoint y: 687, endPoint x: 989, endPoint y: 523, distance: 164.2
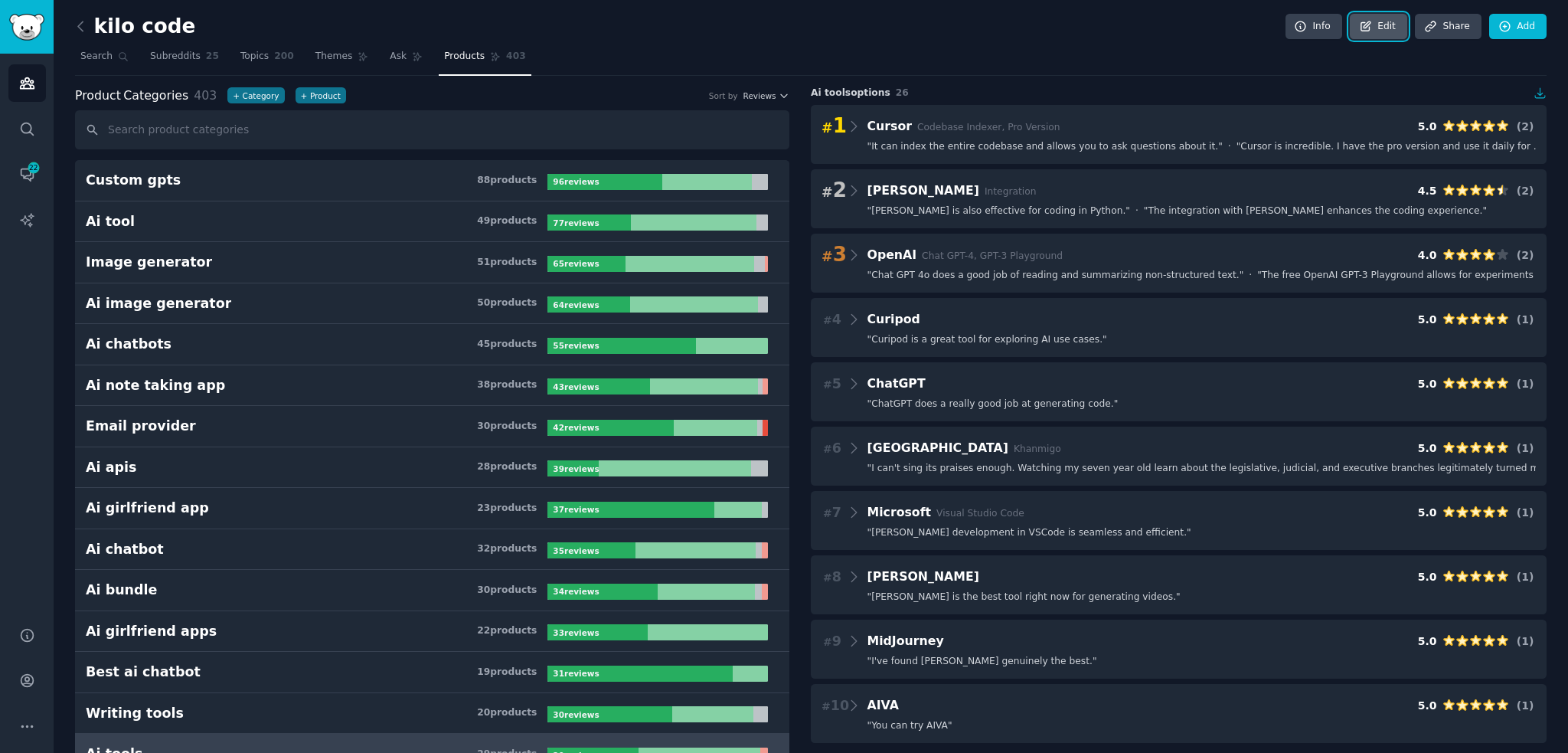
click at [1372, 23] on icon at bounding box center [1365, 27] width 14 height 14
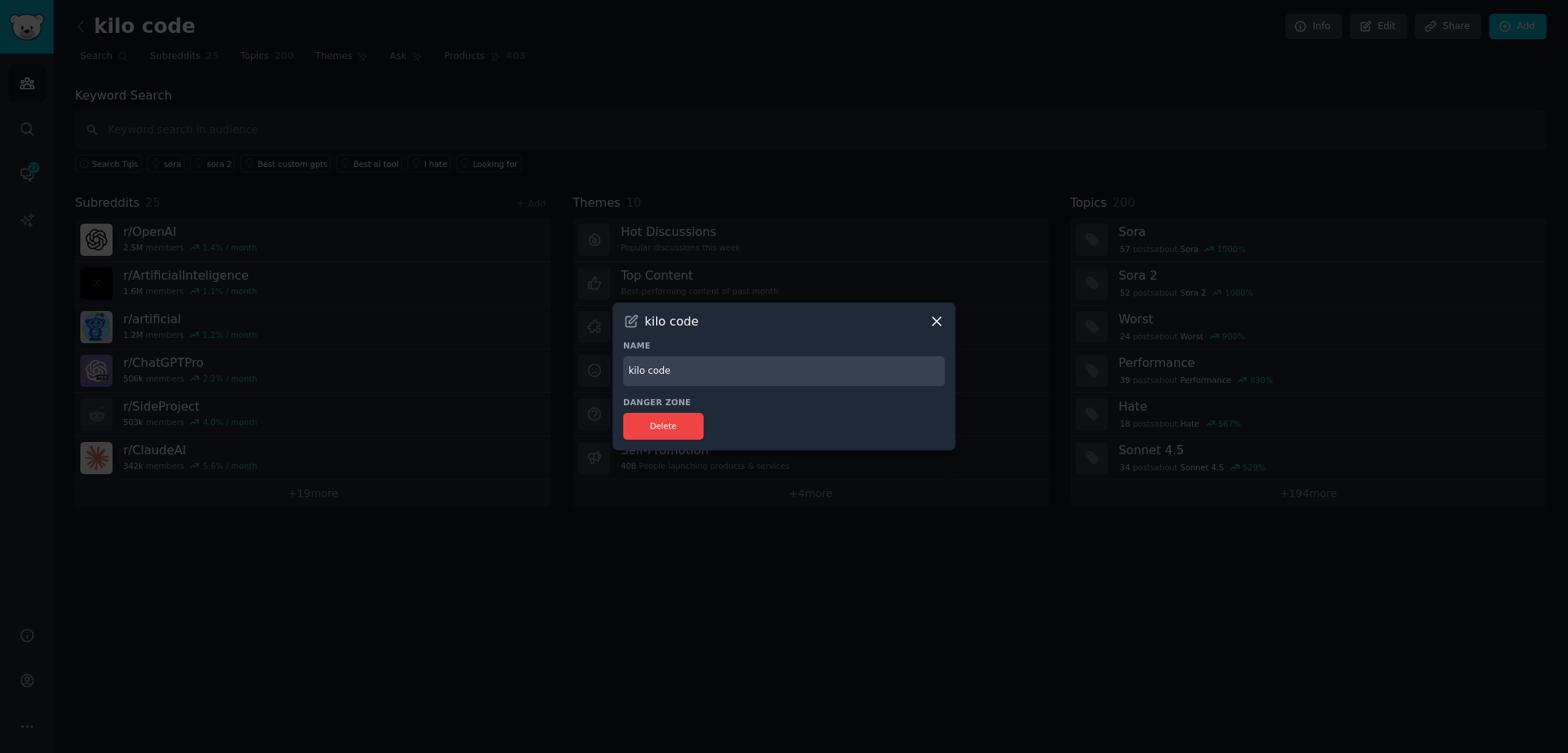
click at [938, 315] on icon at bounding box center [936, 321] width 16 height 16
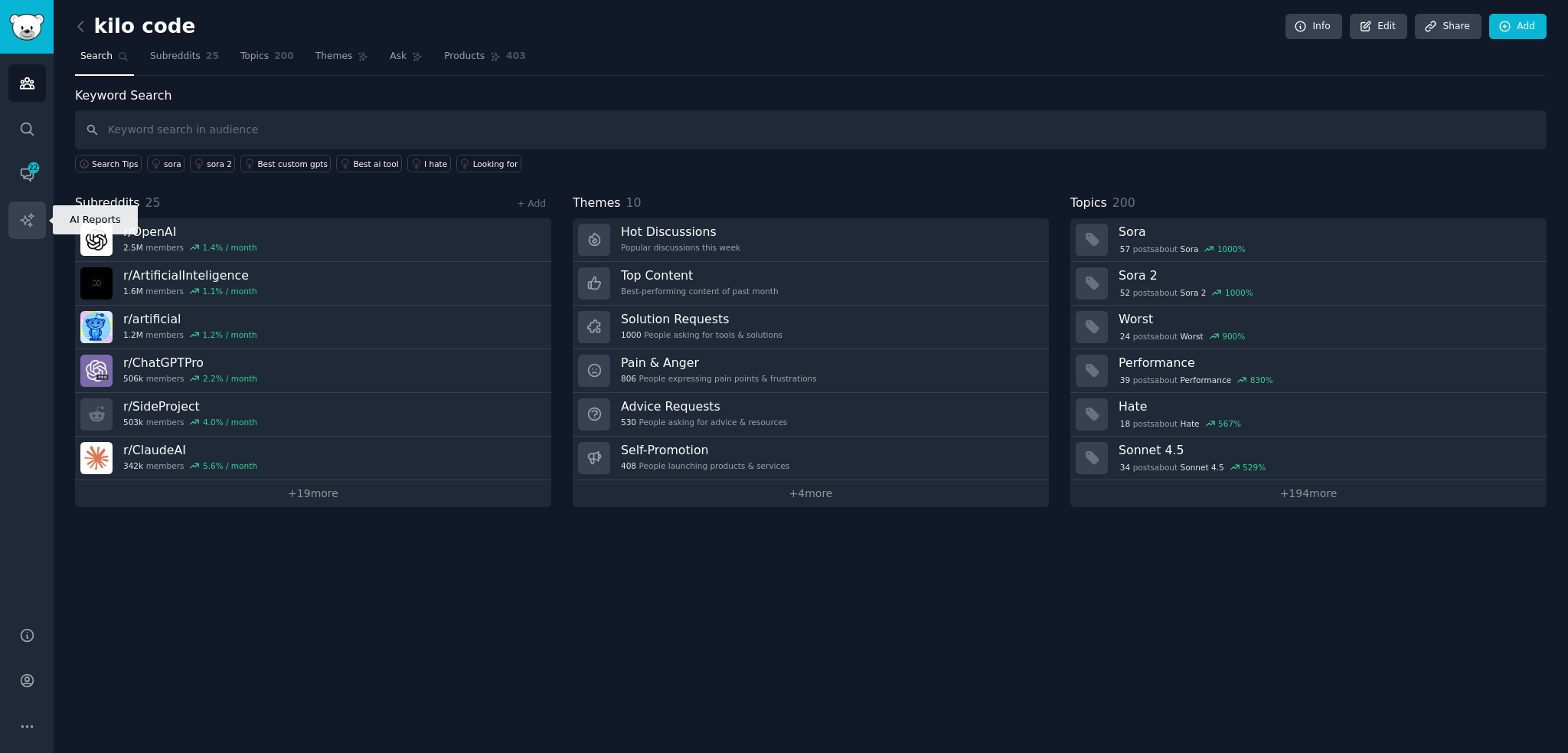
click at [40, 218] on link "AI Reports" at bounding box center [27, 219] width 37 height 37
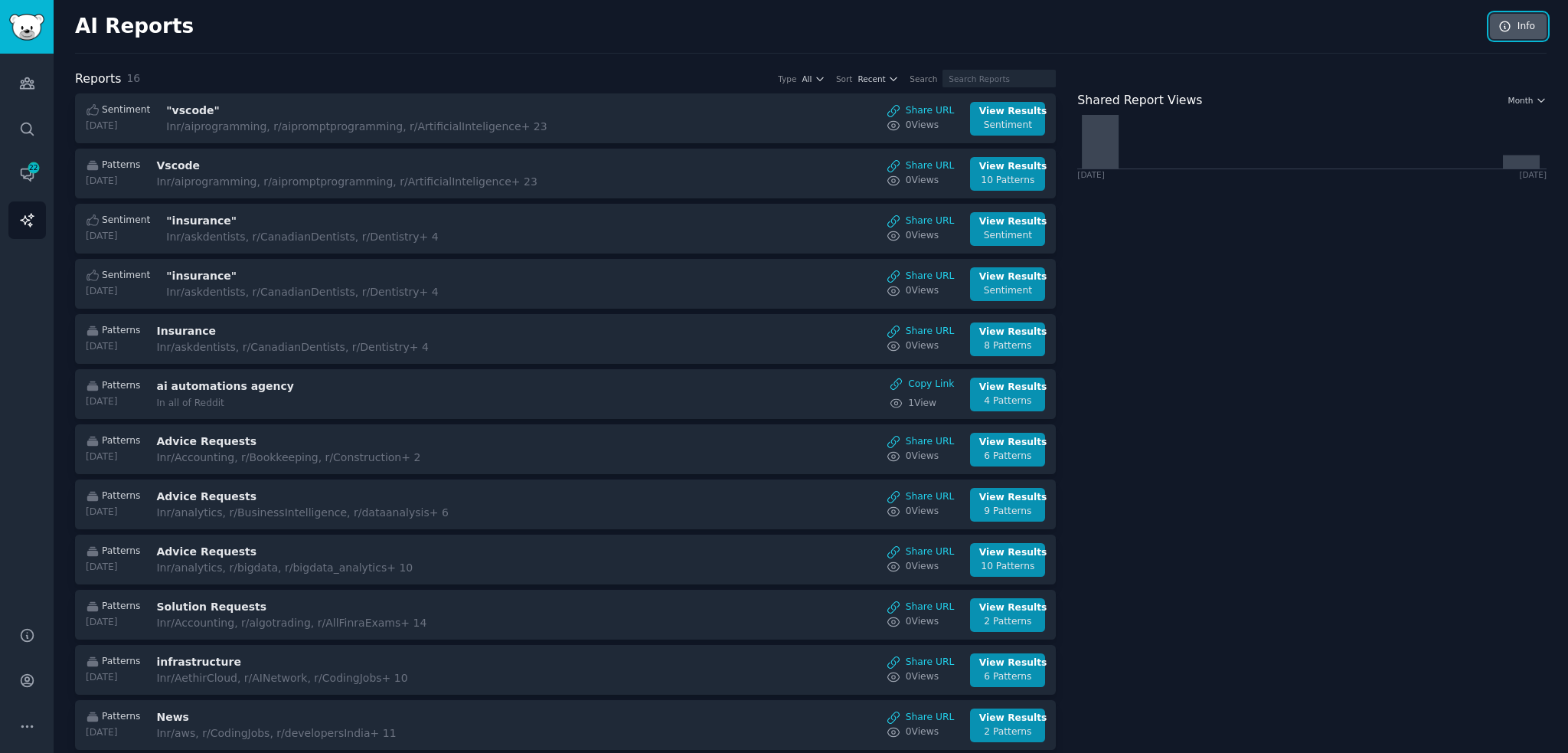
click at [1520, 35] on link "Info" at bounding box center [1518, 27] width 57 height 26
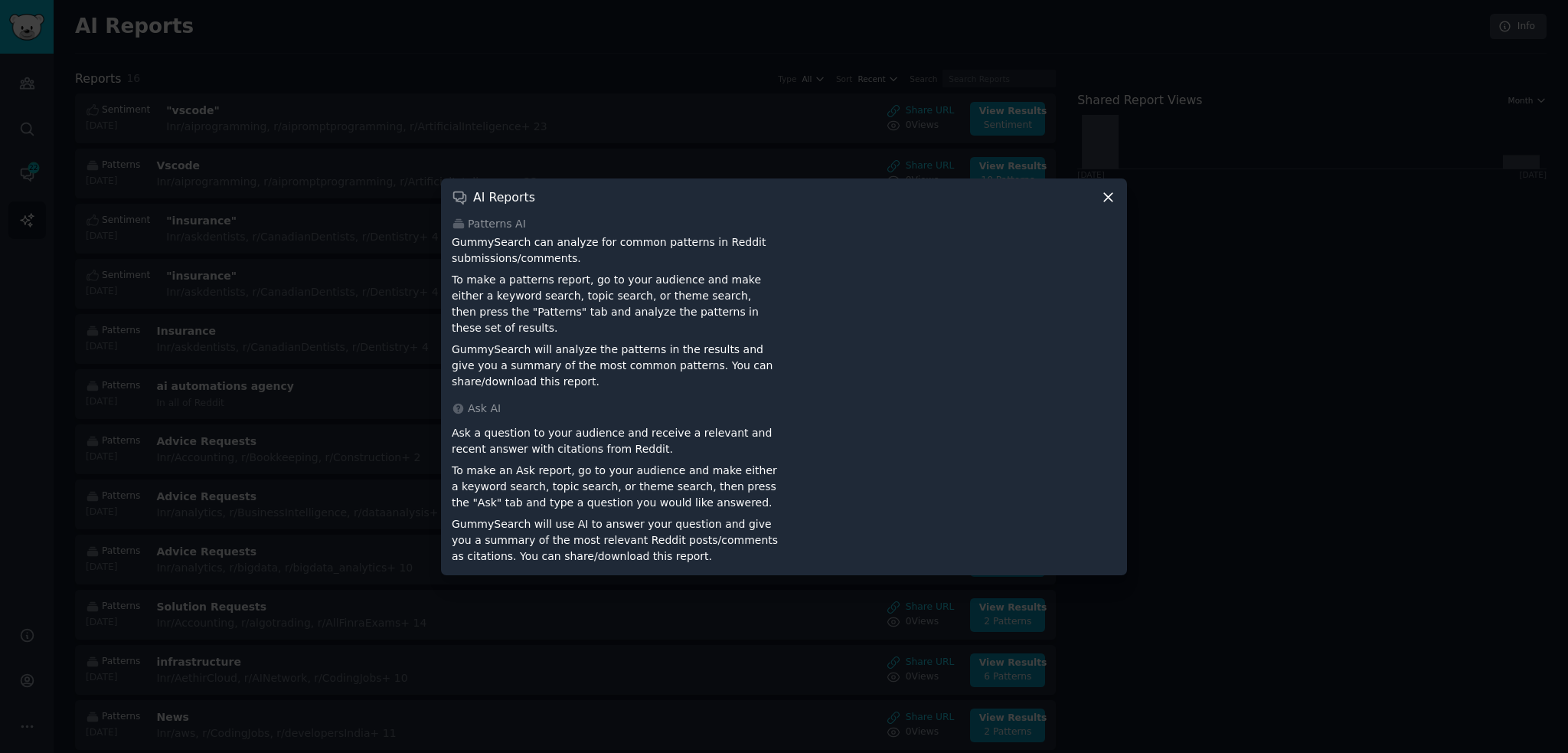
click at [1212, 335] on div at bounding box center [784, 376] width 1568 height 753
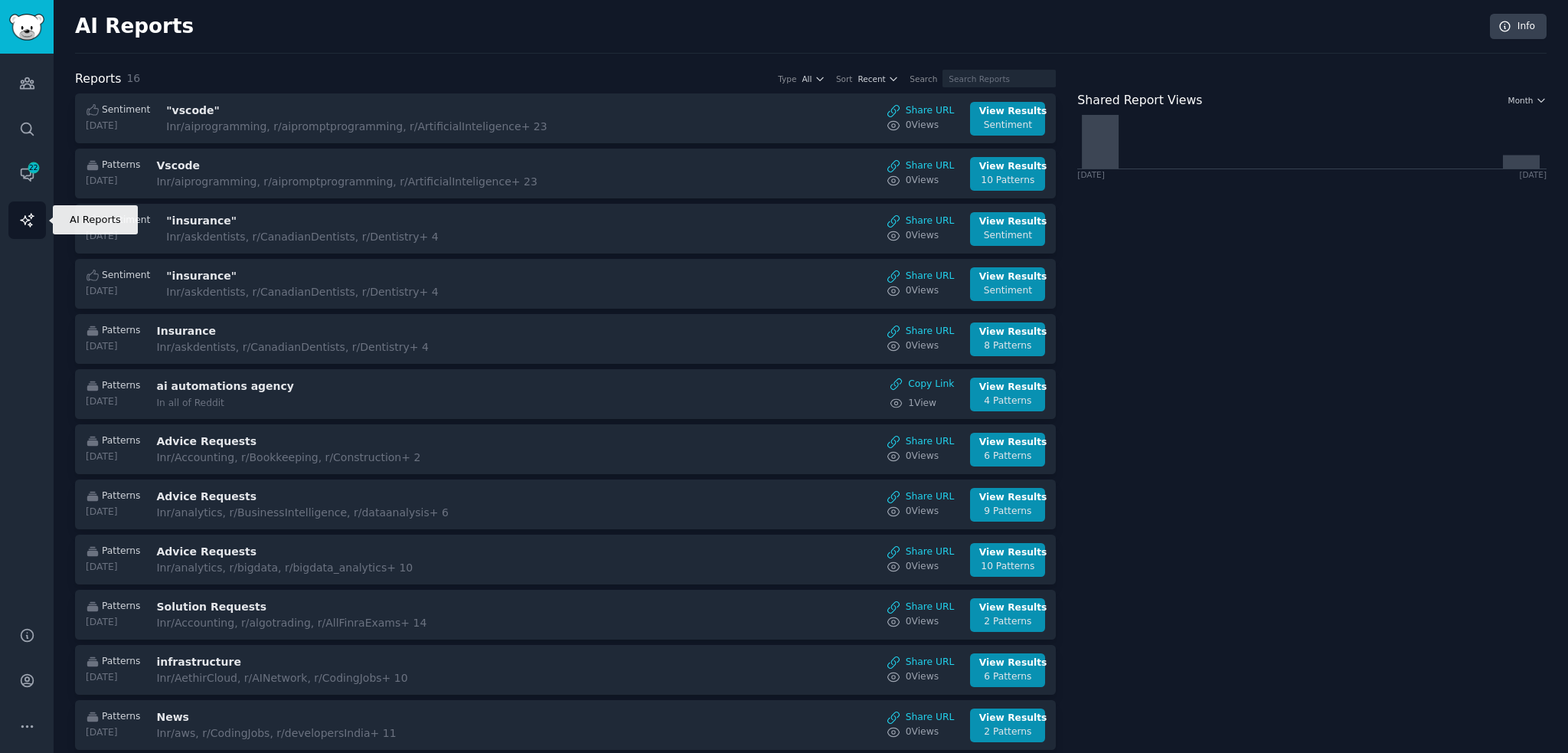
click at [30, 218] on icon "Sidebar" at bounding box center [26, 219] width 13 height 13
click at [34, 91] on icon "Sidebar" at bounding box center [27, 83] width 16 height 16
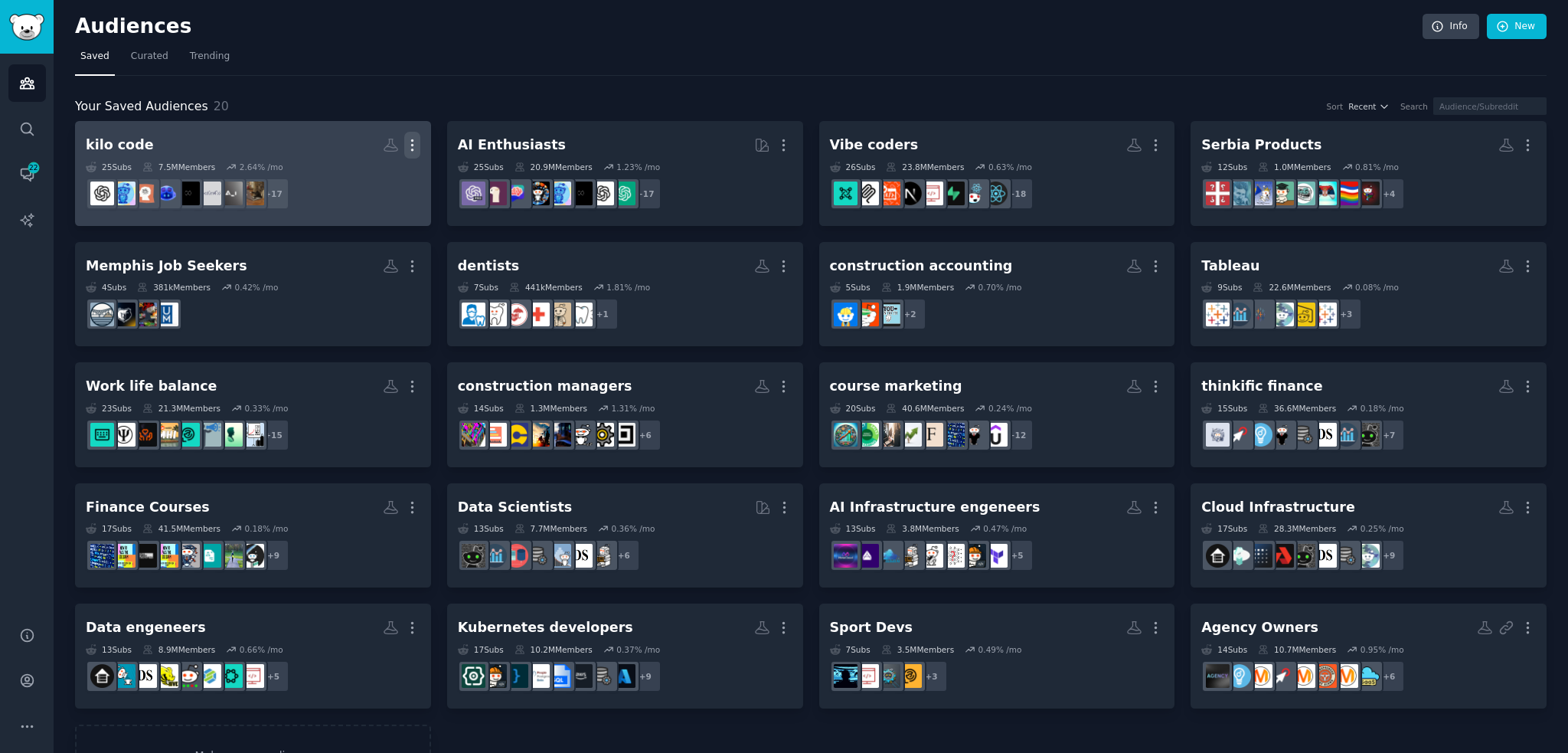
click at [407, 146] on icon "button" at bounding box center [412, 145] width 16 height 16
click at [376, 148] on p "View" at bounding box center [365, 150] width 25 height 16
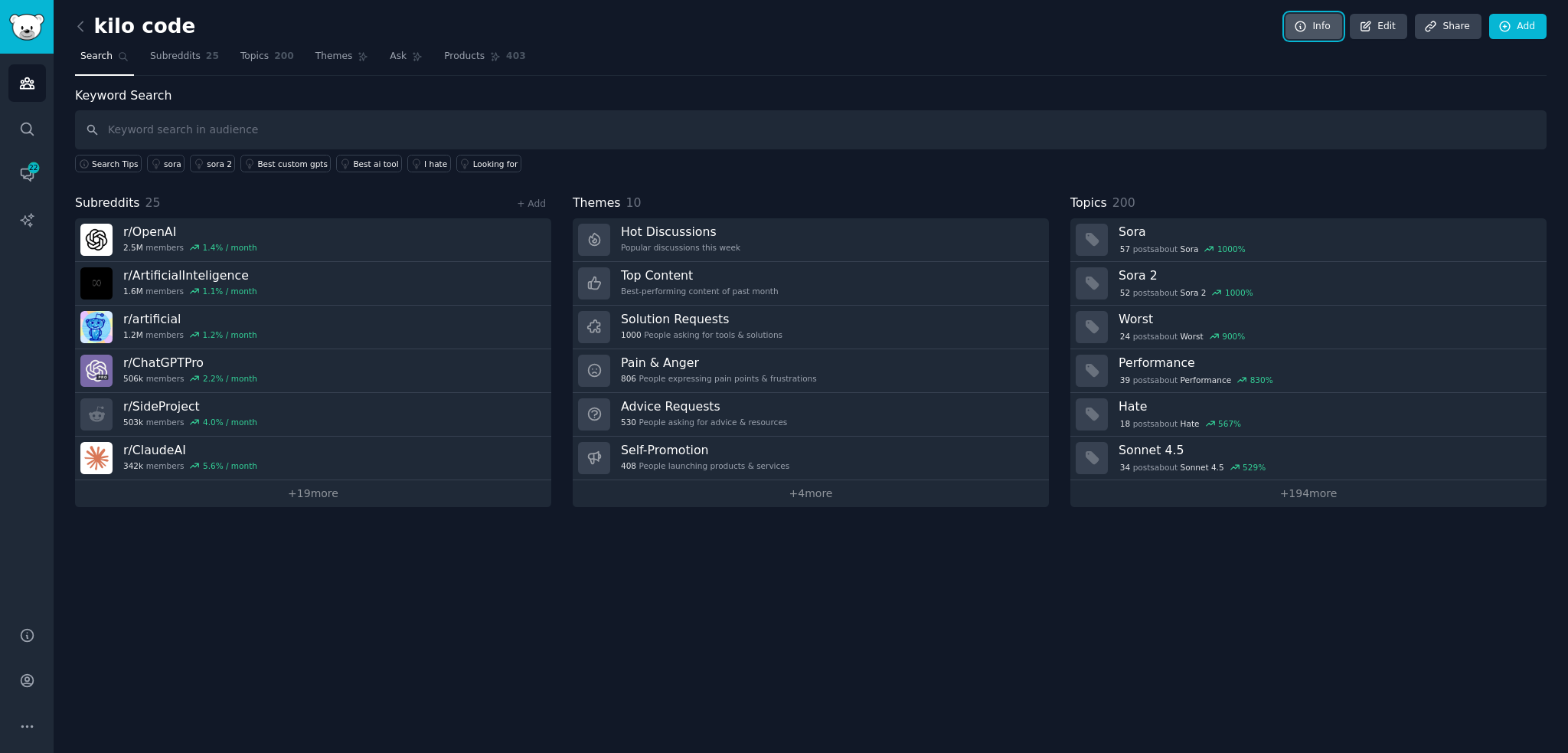
click at [1338, 26] on link "Info" at bounding box center [1313, 27] width 57 height 26
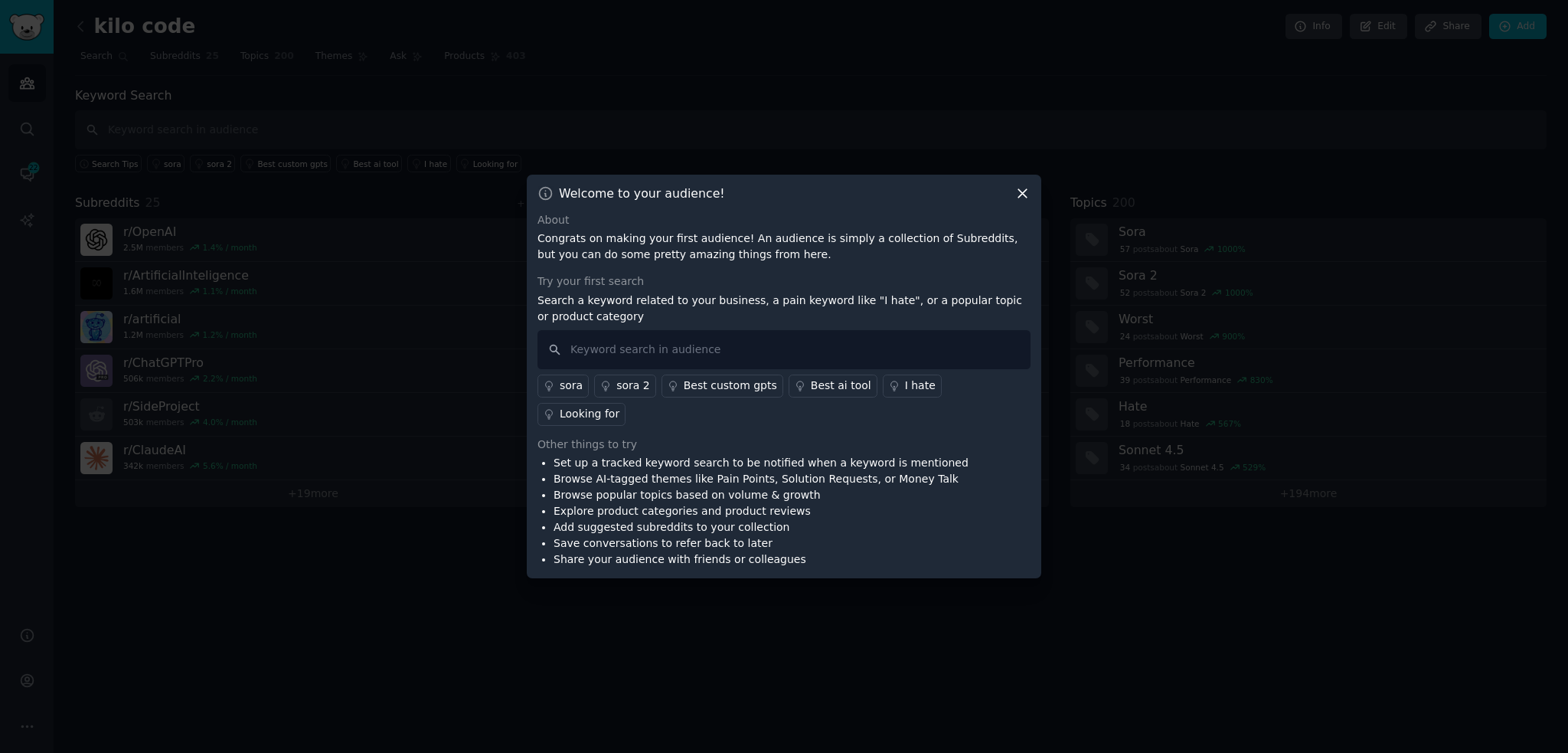
click at [1366, 54] on div at bounding box center [784, 376] width 1568 height 753
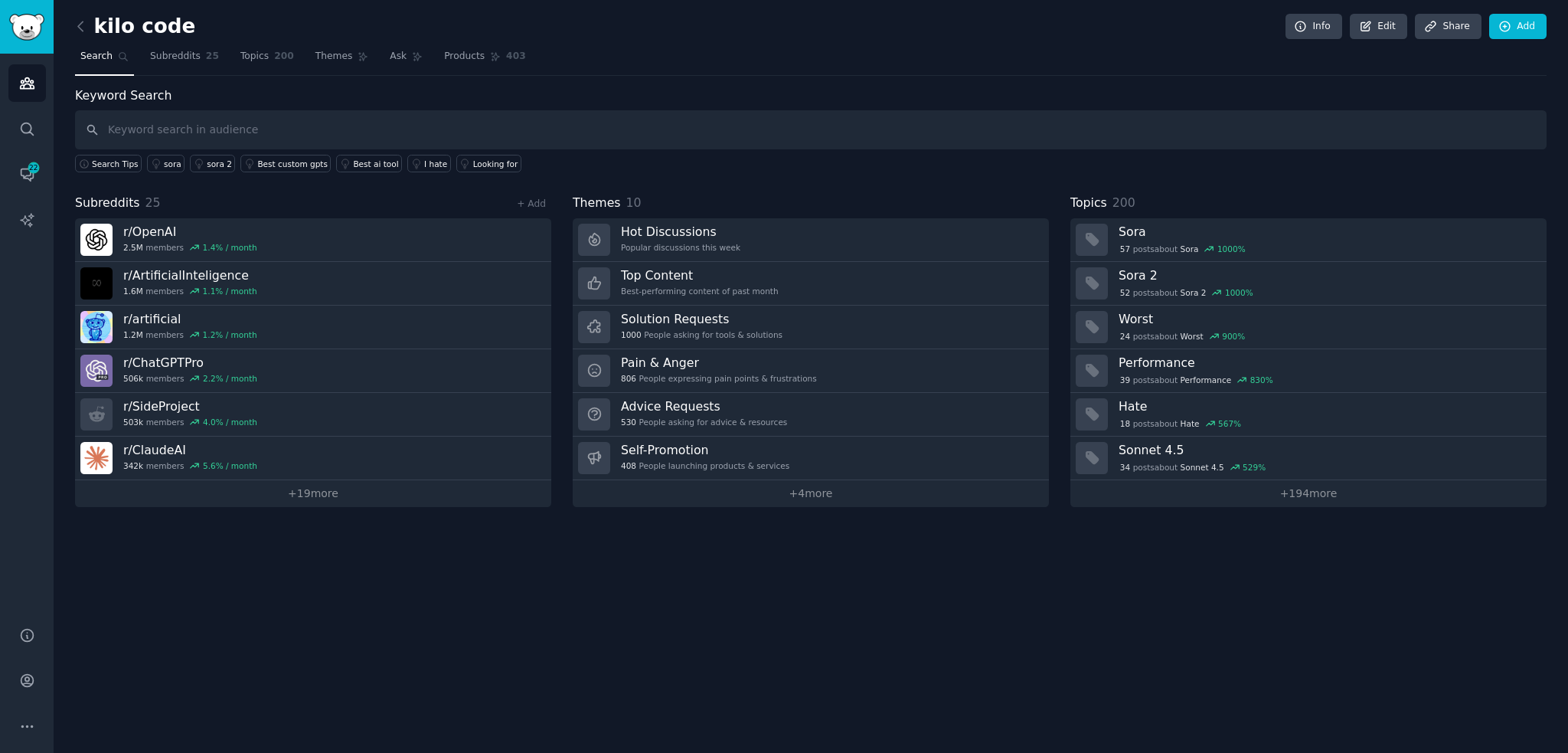
click at [1377, 39] on div "kilo code Info Edit Share Add" at bounding box center [810, 29] width 1471 height 31
click at [1378, 35] on link "Edit" at bounding box center [1378, 27] width 58 height 26
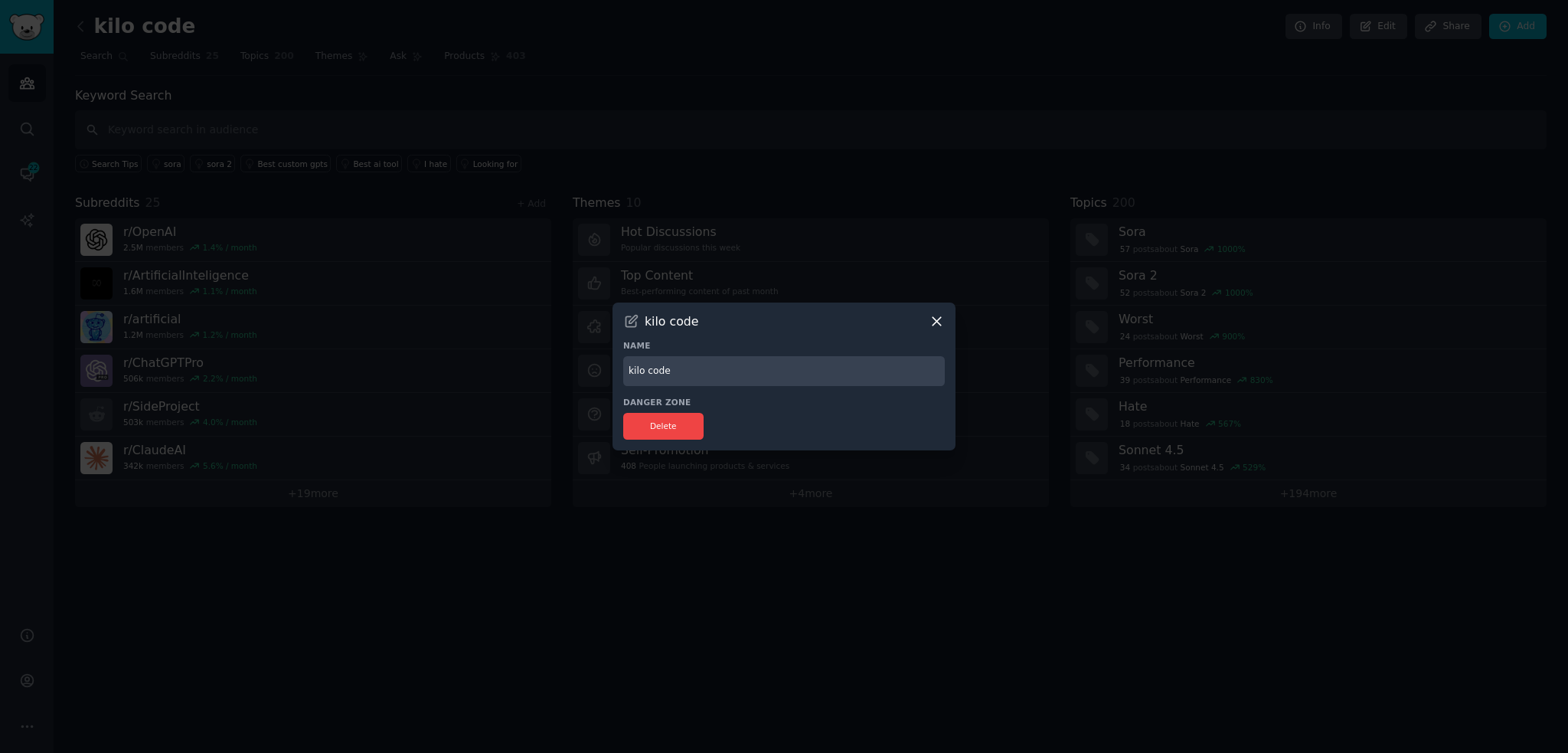
click at [1369, 54] on div at bounding box center [784, 376] width 1568 height 753
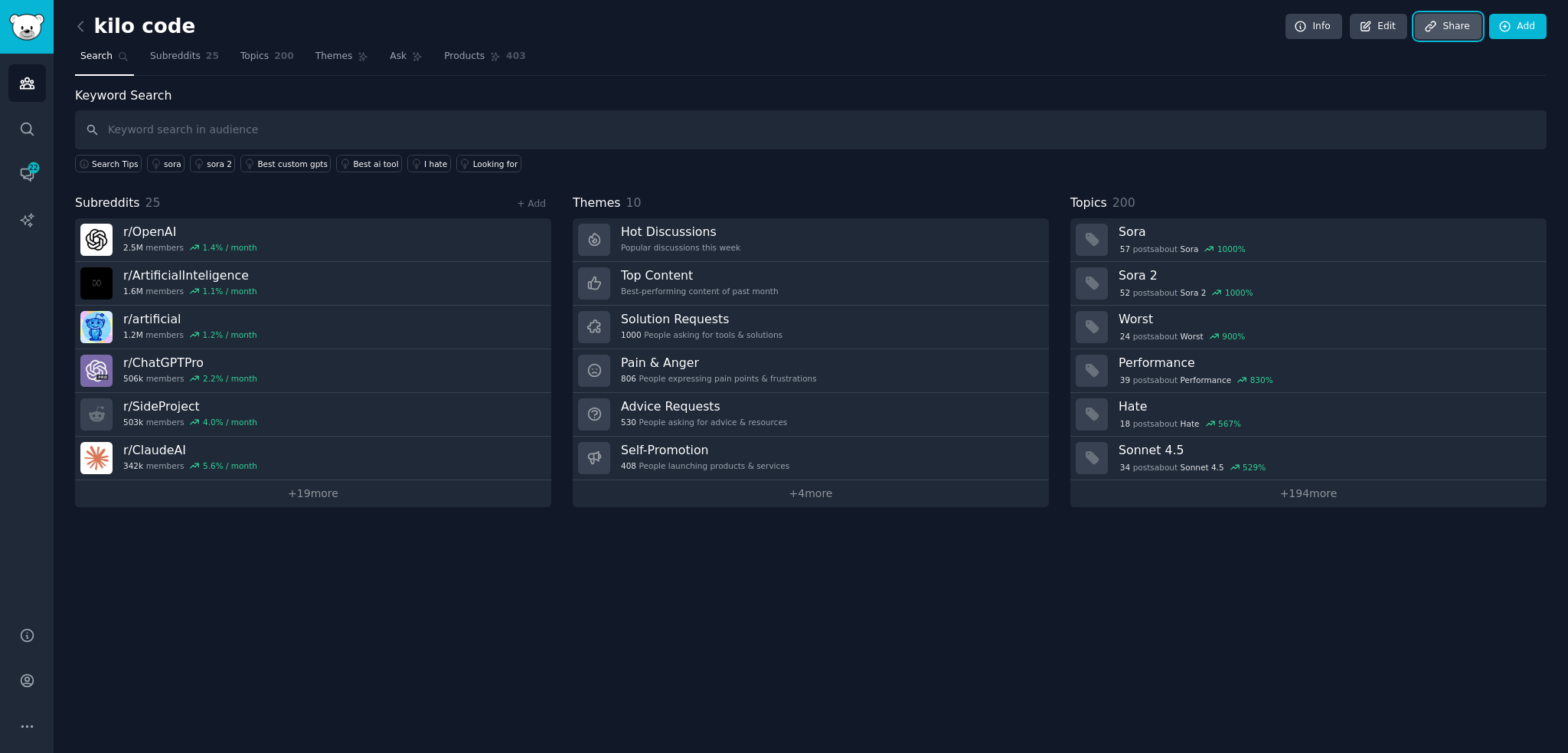
click at [1440, 35] on link "Share" at bounding box center [1447, 27] width 66 height 26
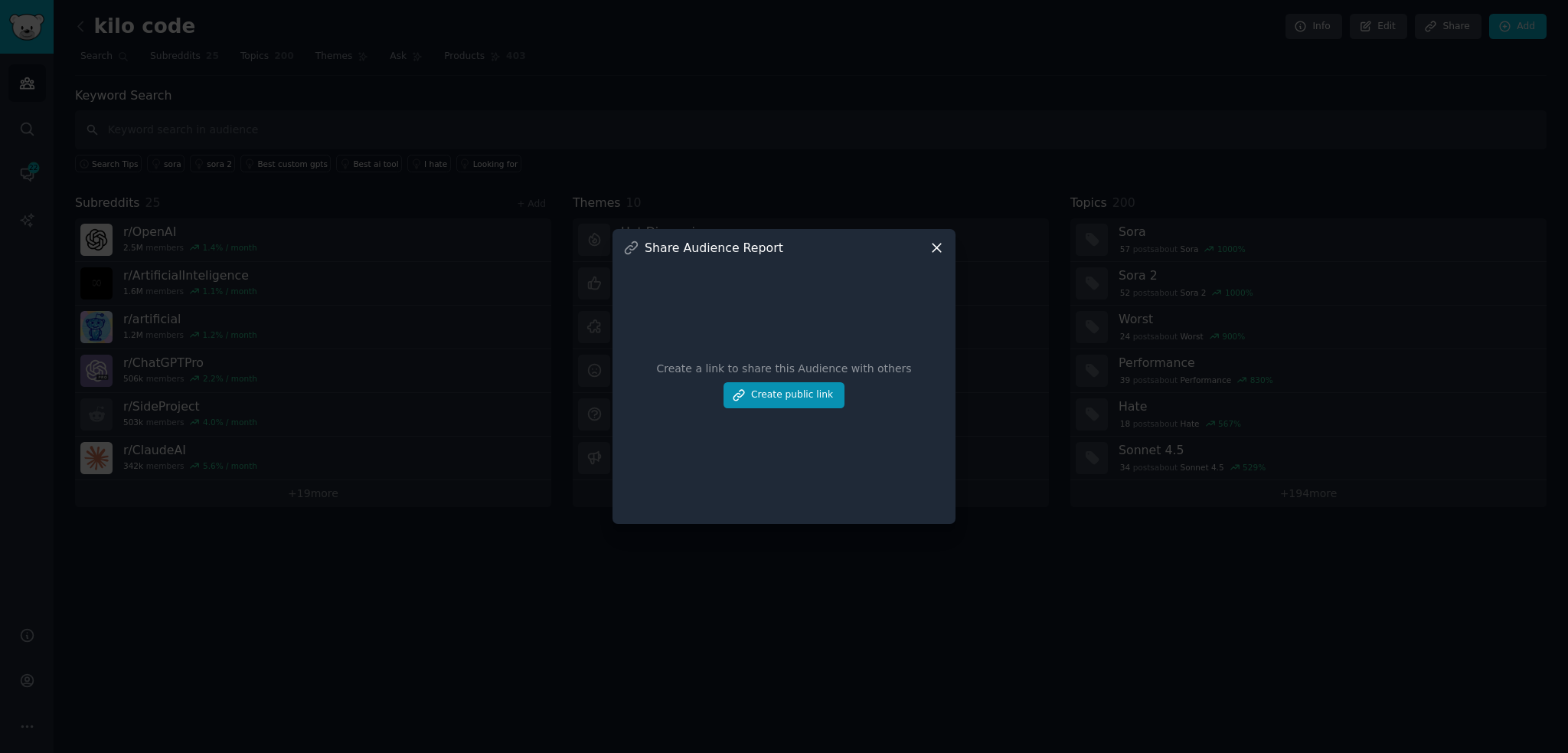
click at [1414, 74] on div at bounding box center [784, 376] width 1568 height 753
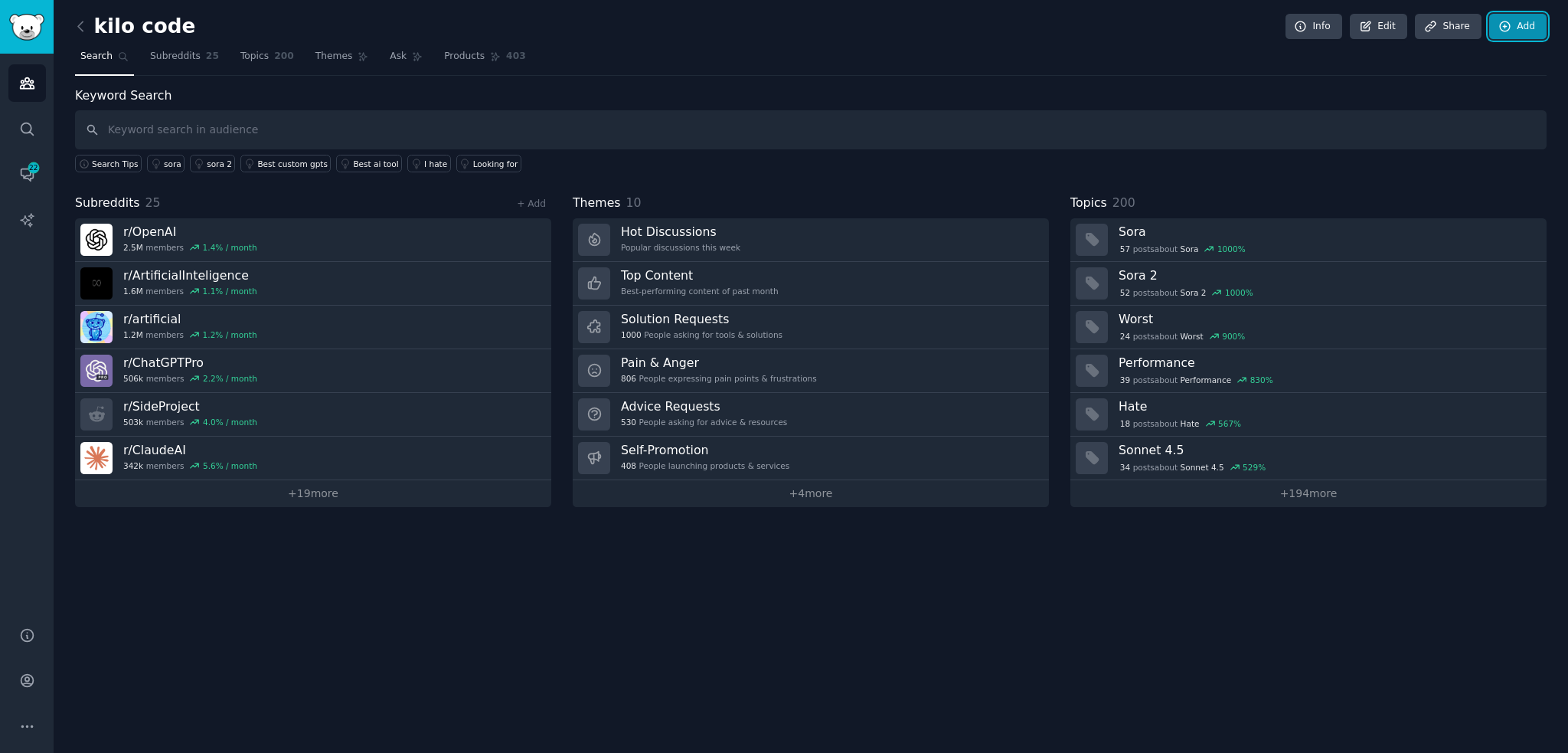
click at [1497, 30] on link "Add" at bounding box center [1517, 27] width 58 height 26
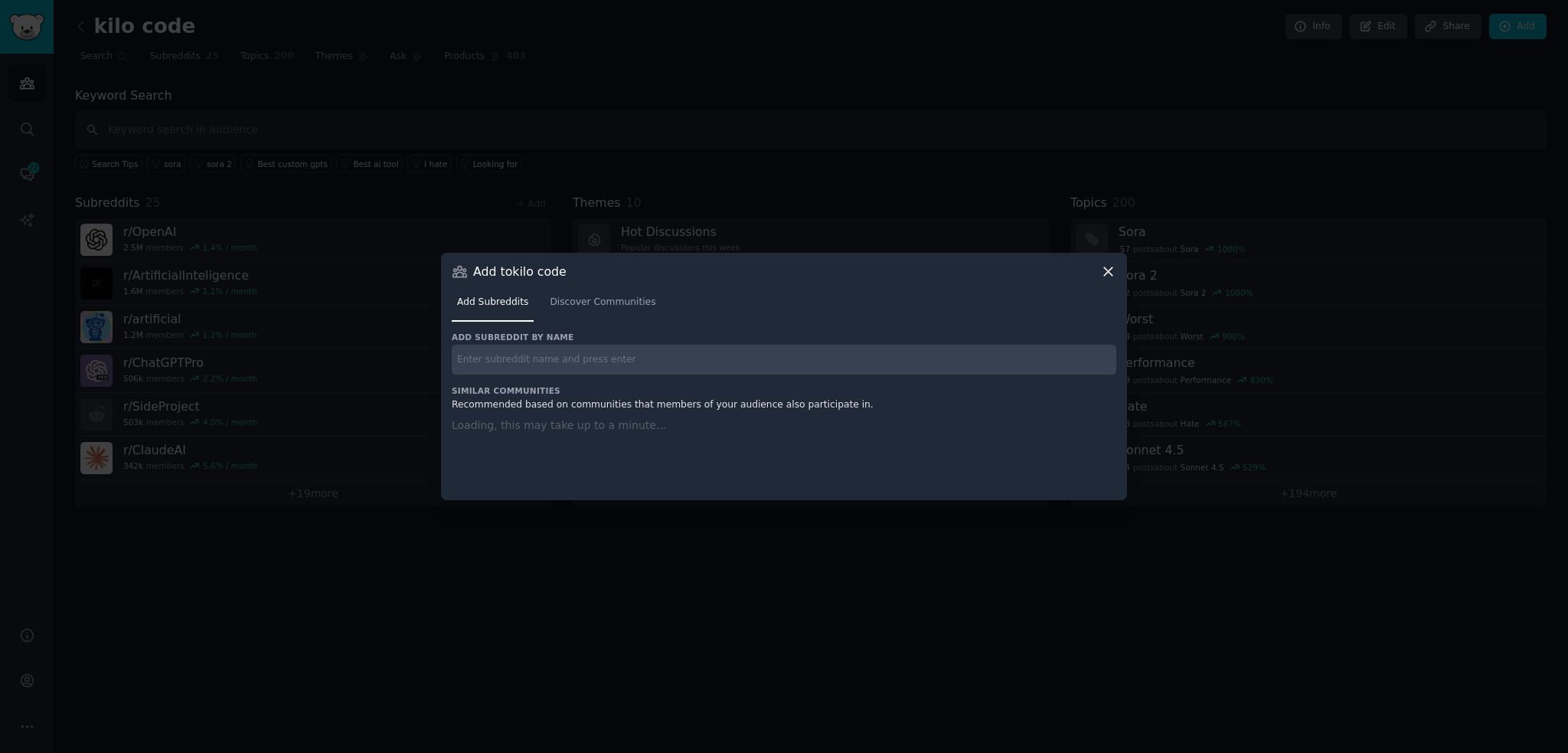
click at [1321, 336] on div at bounding box center [784, 376] width 1568 height 753
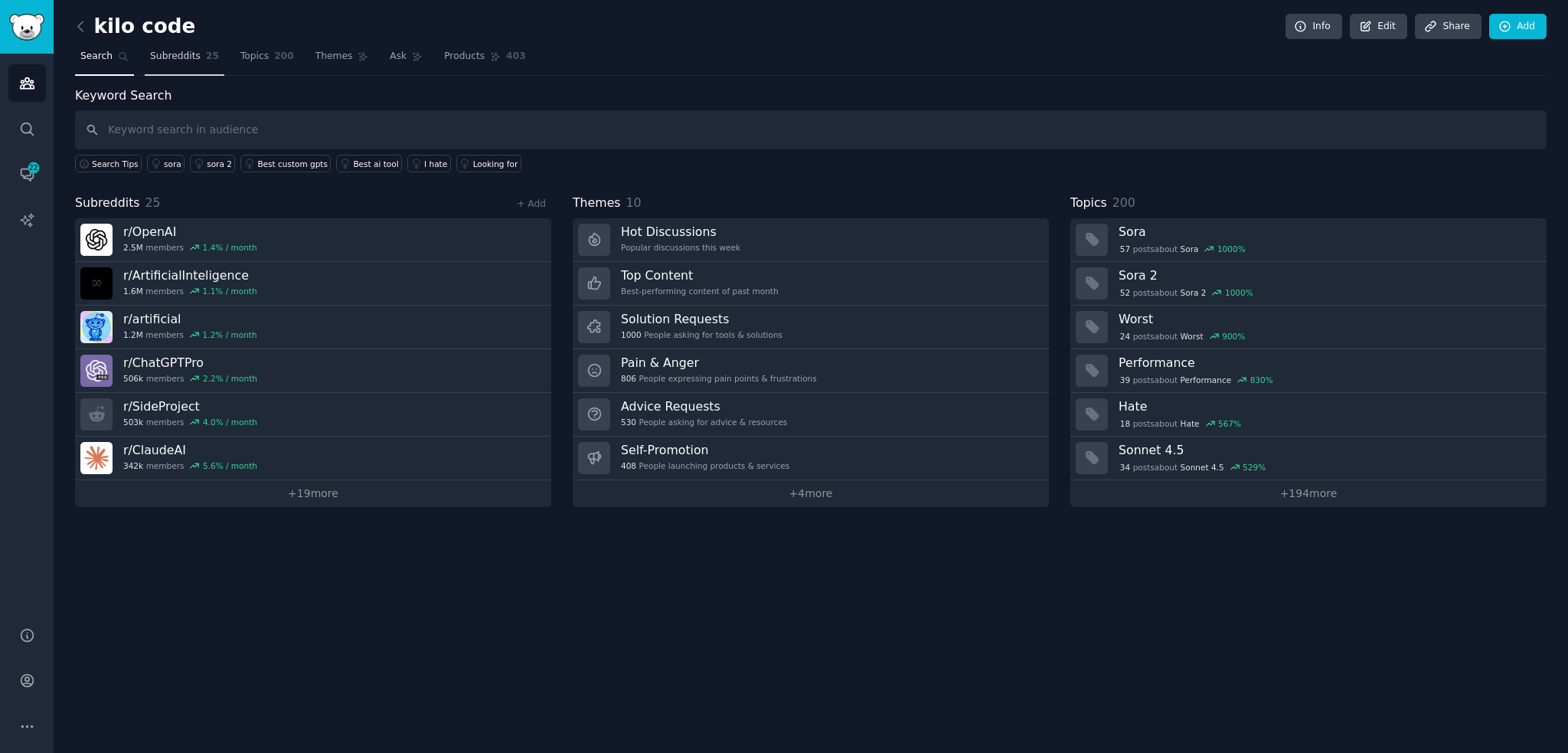
click at [184, 70] on link "Subreddits 25" at bounding box center [185, 60] width 79 height 31
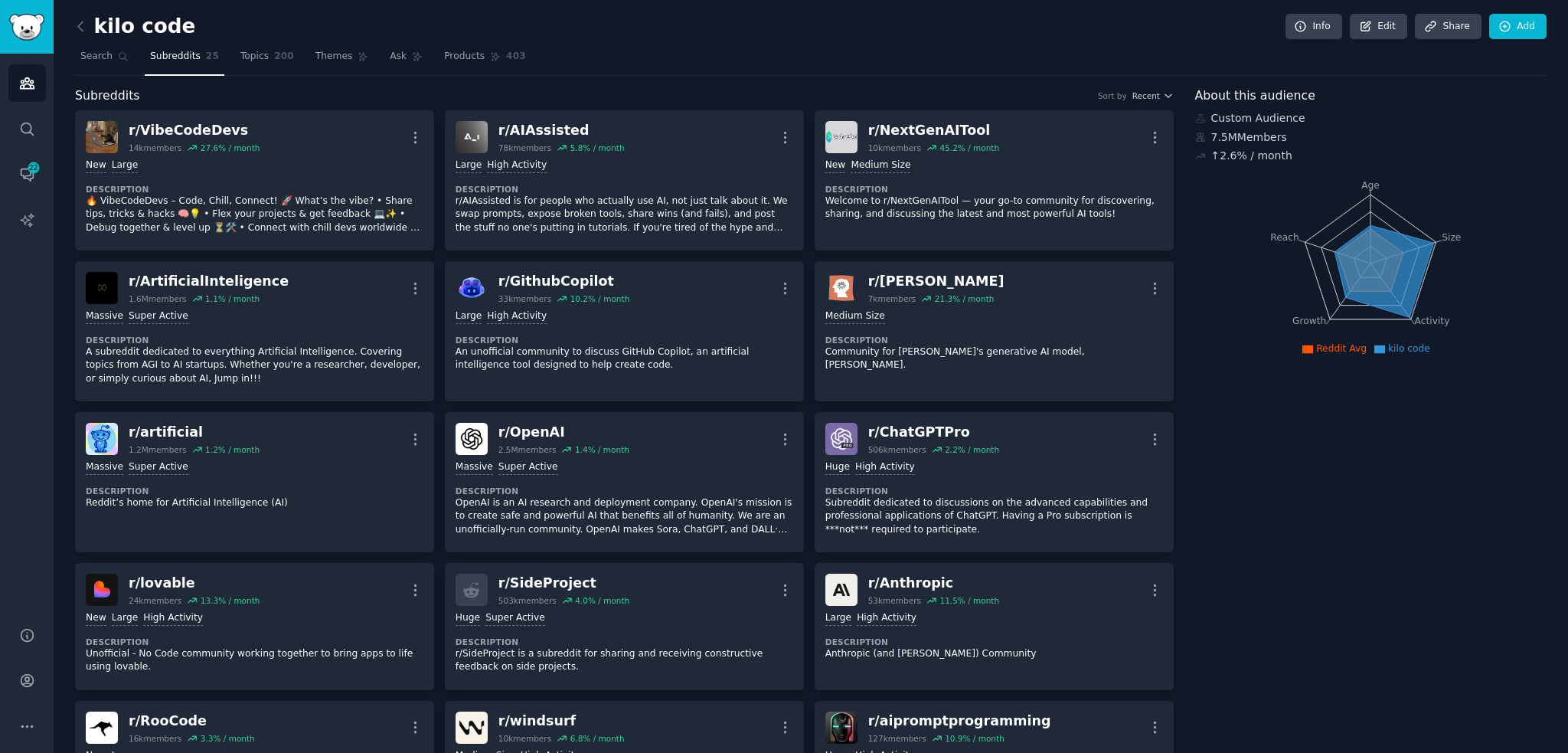
click at [1140, 100] on div "Subreddits Sort by Recent" at bounding box center [624, 96] width 1099 height 19
click at [1155, 93] on span "Recent" at bounding box center [1146, 96] width 28 height 10
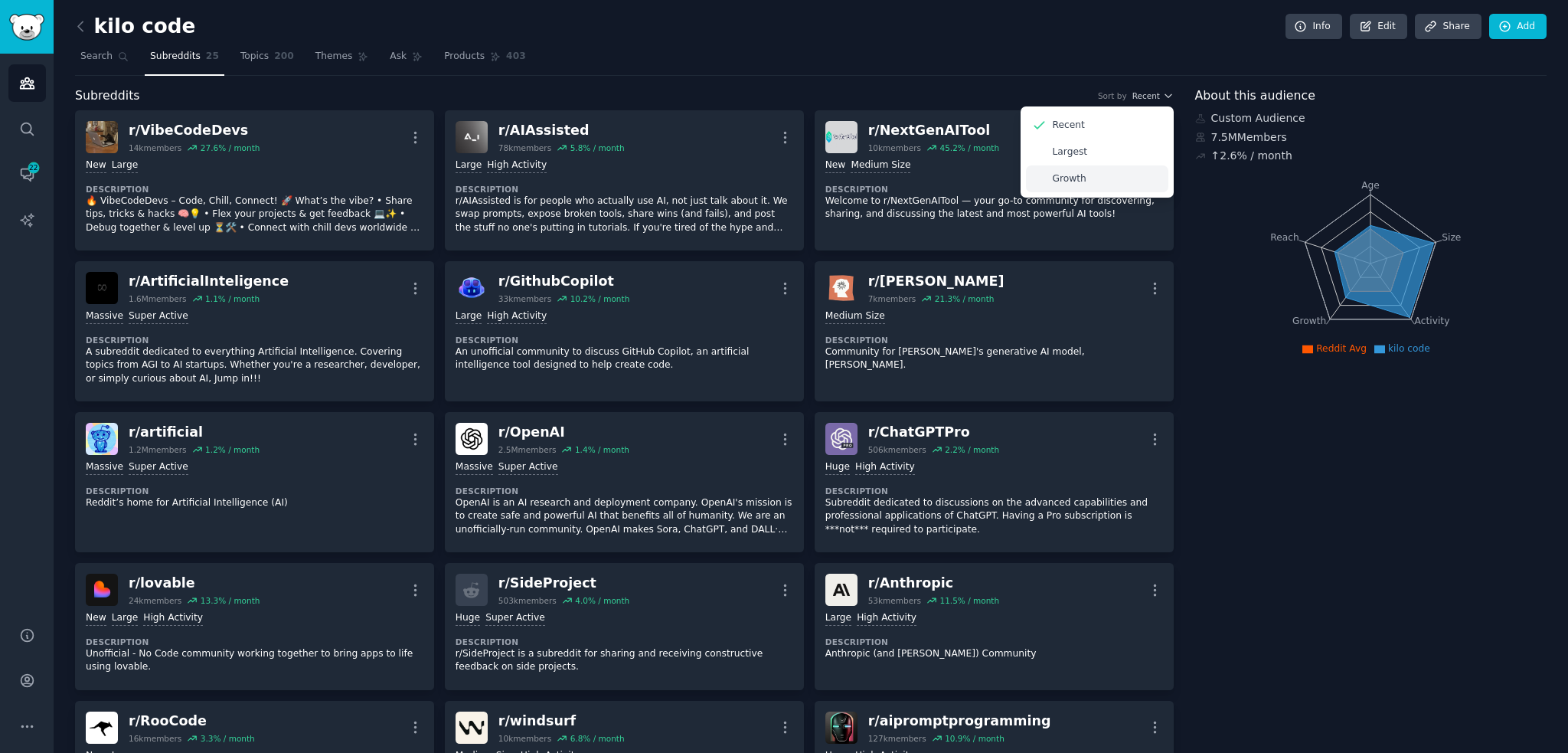
click at [1075, 180] on p "Growth" at bounding box center [1069, 180] width 34 height 14
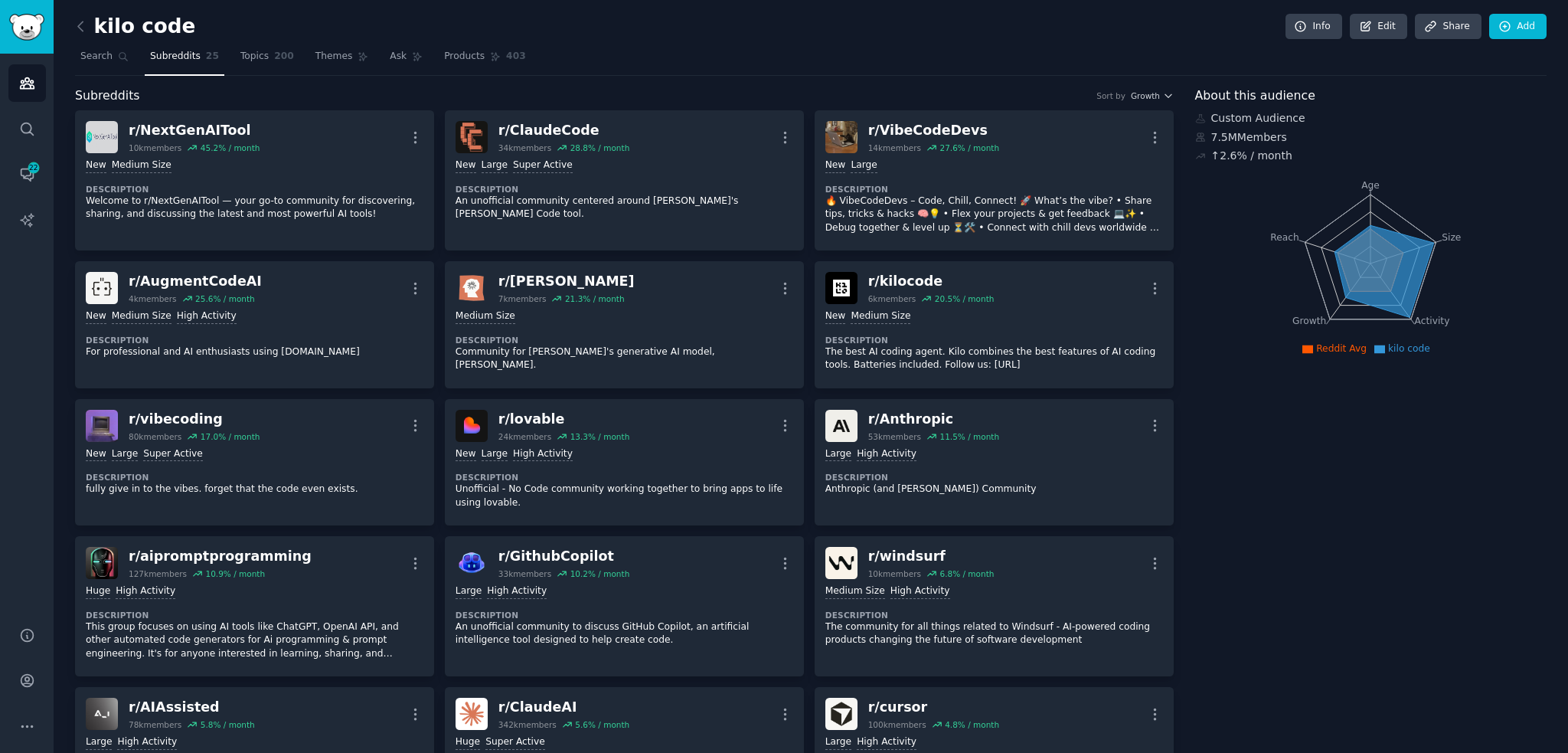
click at [1288, 263] on icon "Age Size Activity Growth Reach" at bounding box center [1370, 263] width 350 height 193
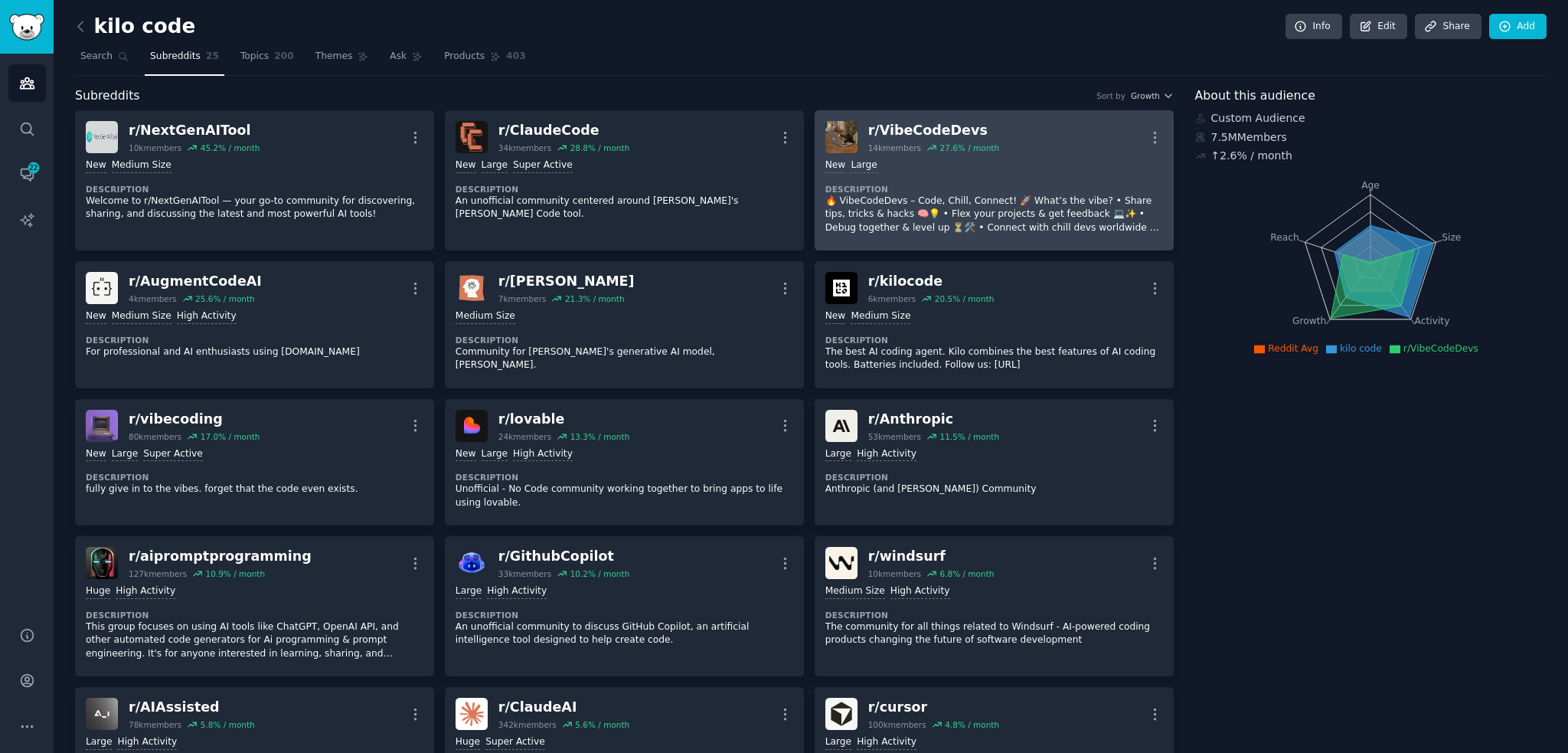
click at [1130, 153] on div "10,000 - 100,000 members New Large Description 🔥 VibeCodeDevs – Code, Chill, Co…" at bounding box center [993, 196] width 337 height 86
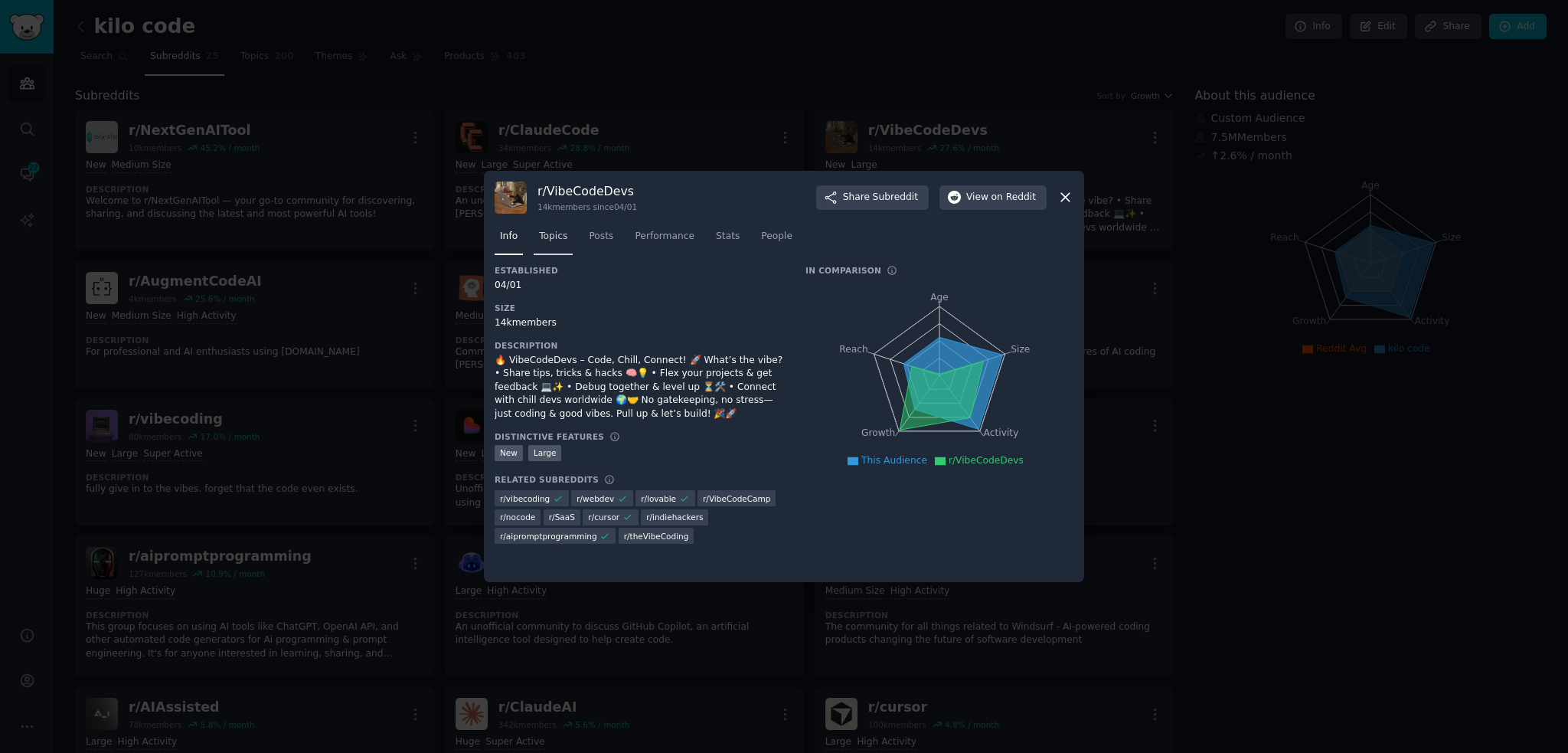
click at [543, 239] on span "Topics" at bounding box center [552, 237] width 28 height 14
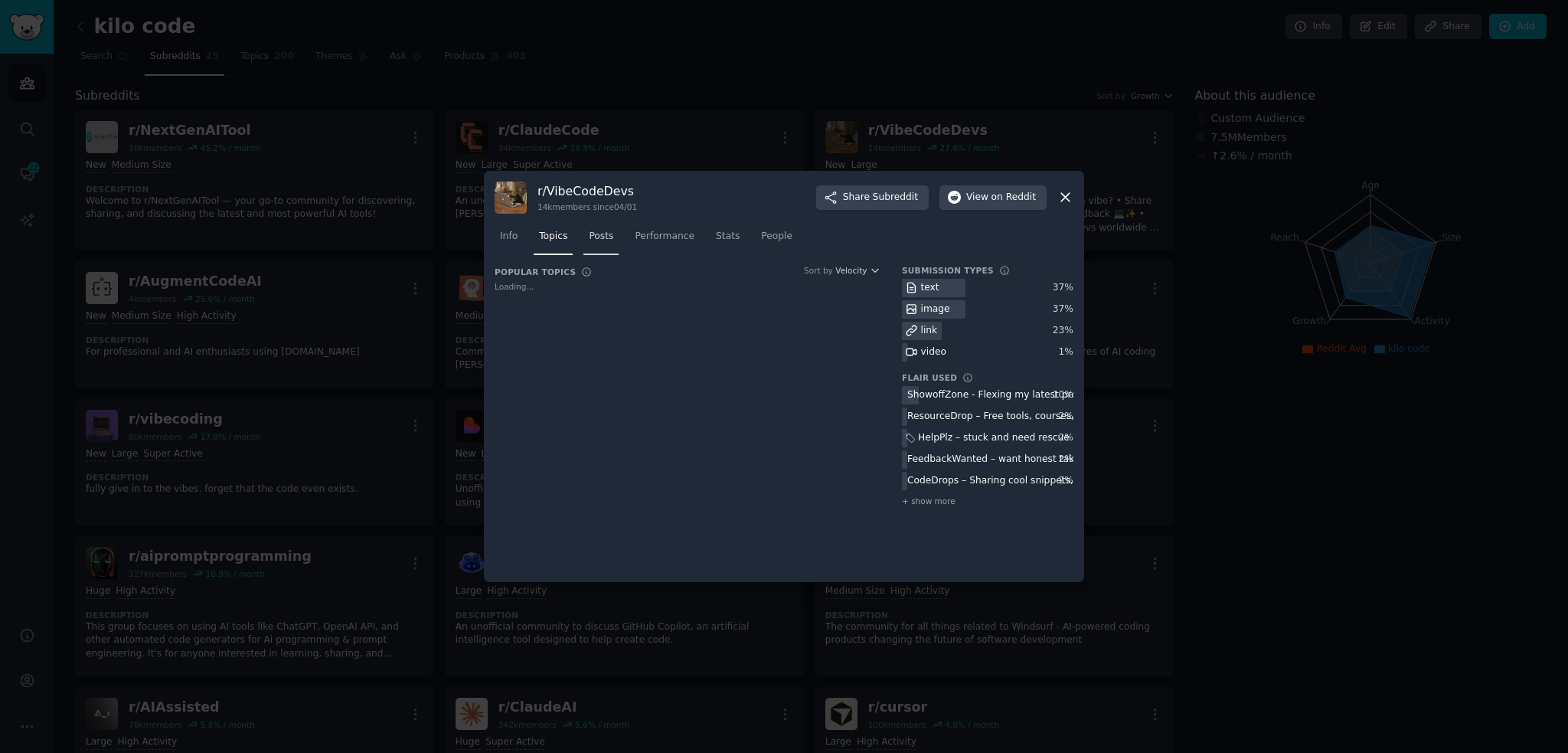
click at [609, 244] on link "Posts" at bounding box center [601, 240] width 35 height 31
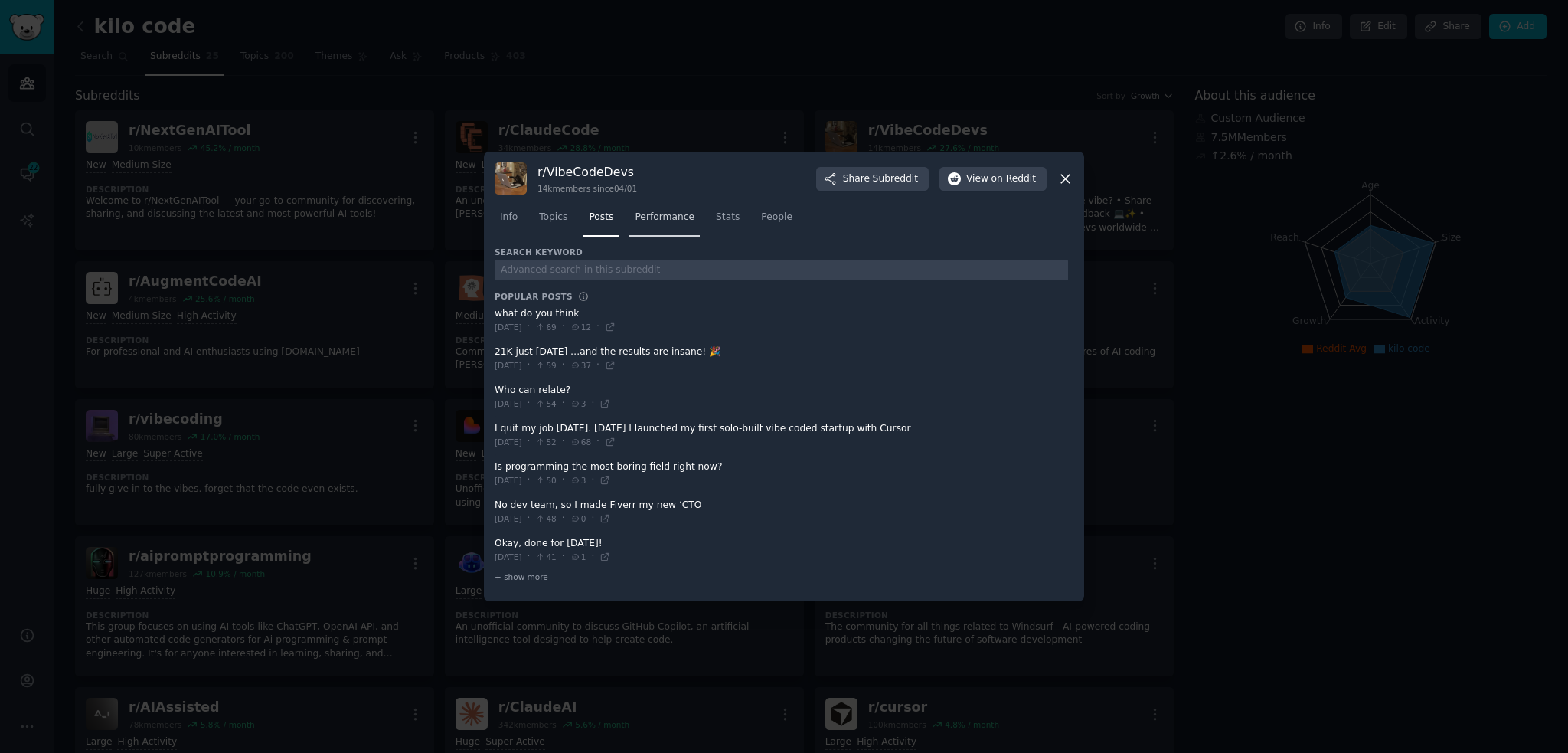
click at [659, 217] on span "Performance" at bounding box center [664, 218] width 60 height 14
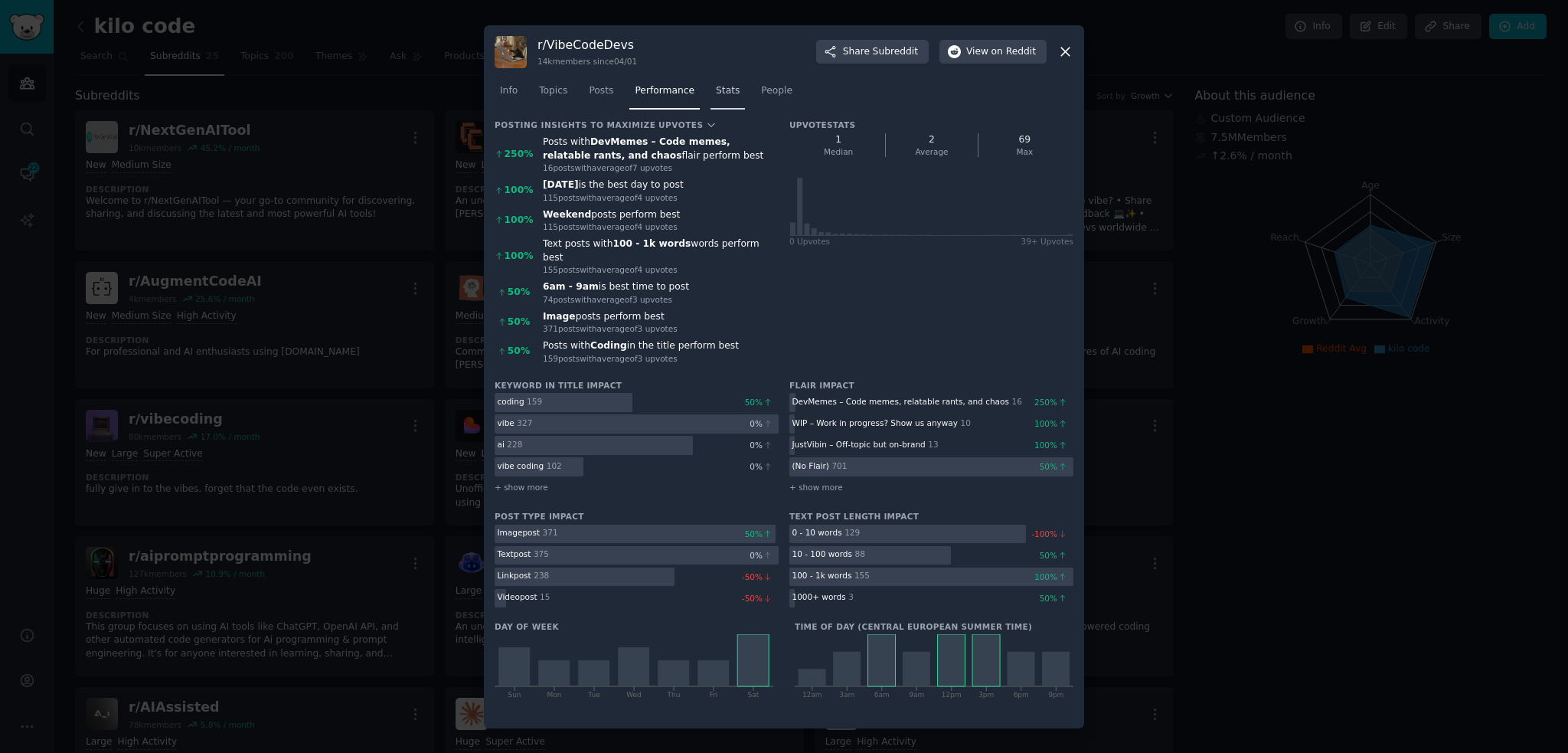
click at [717, 98] on span "Stats" at bounding box center [727, 92] width 23 height 14
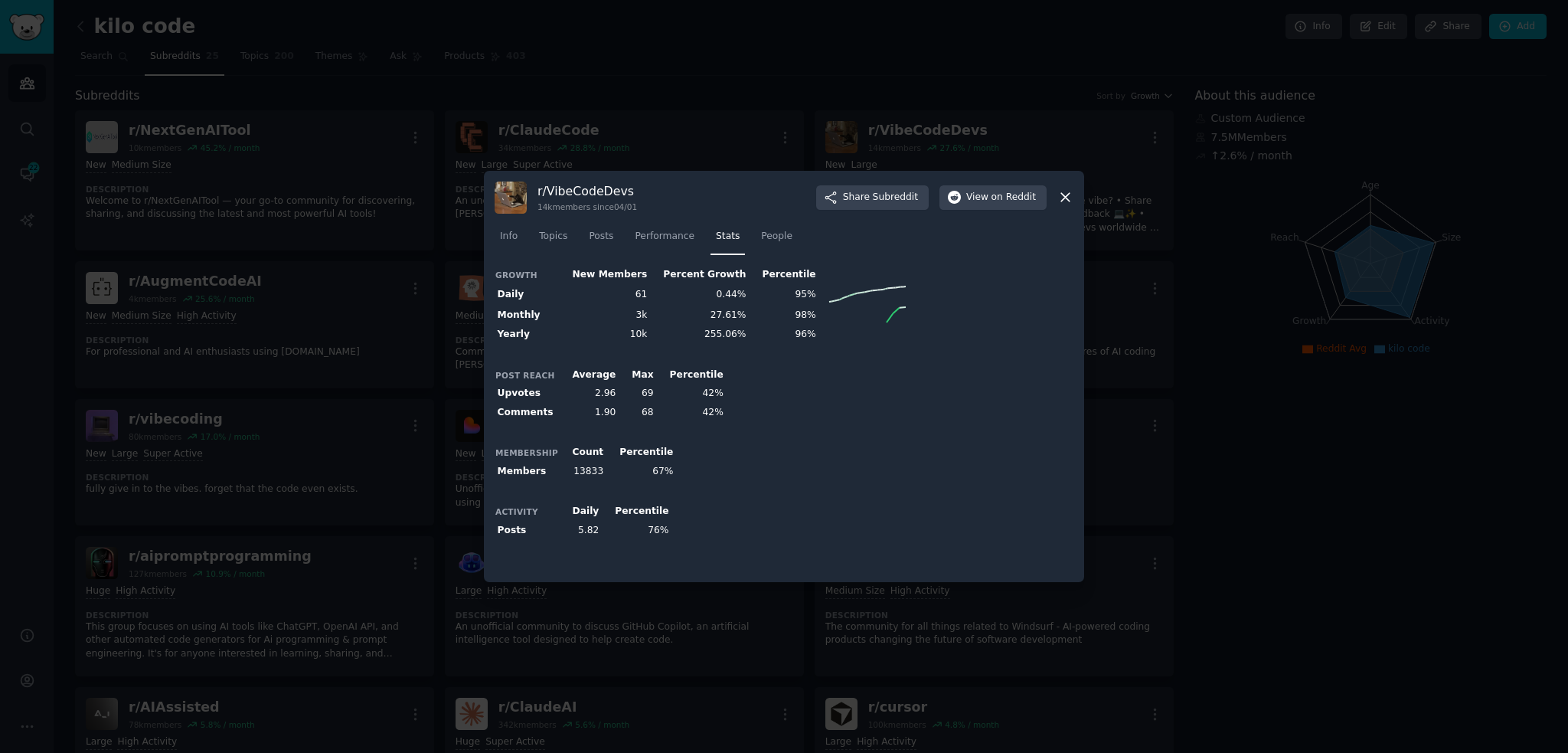
click at [1061, 199] on icon at bounding box center [1065, 197] width 16 height 16
